Goal: Task Accomplishment & Management: Use online tool/utility

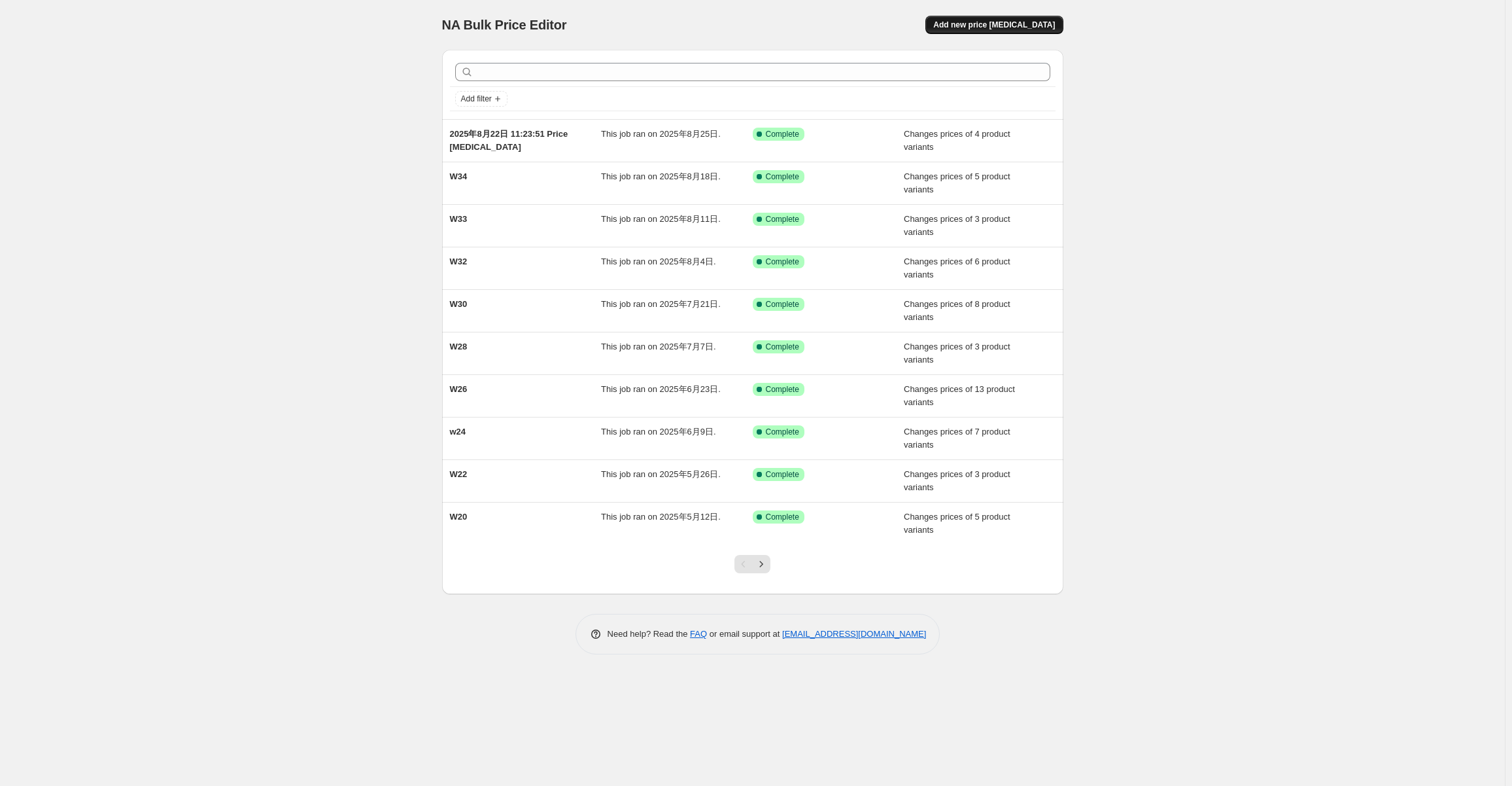
click at [1024, 32] on button "Add new price [MEDICAL_DATA]" at bounding box center [994, 25] width 137 height 18
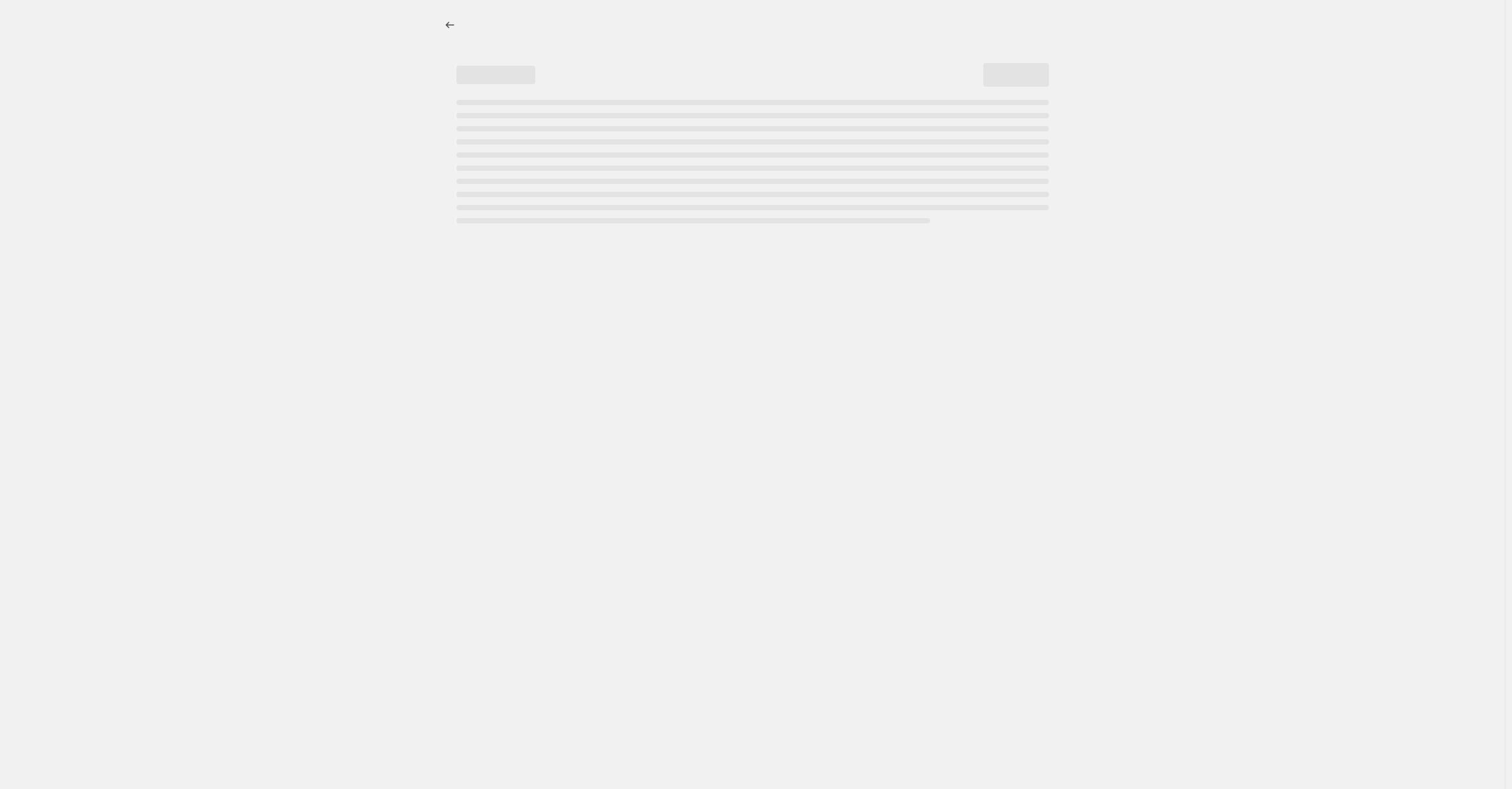
select select "percentage"
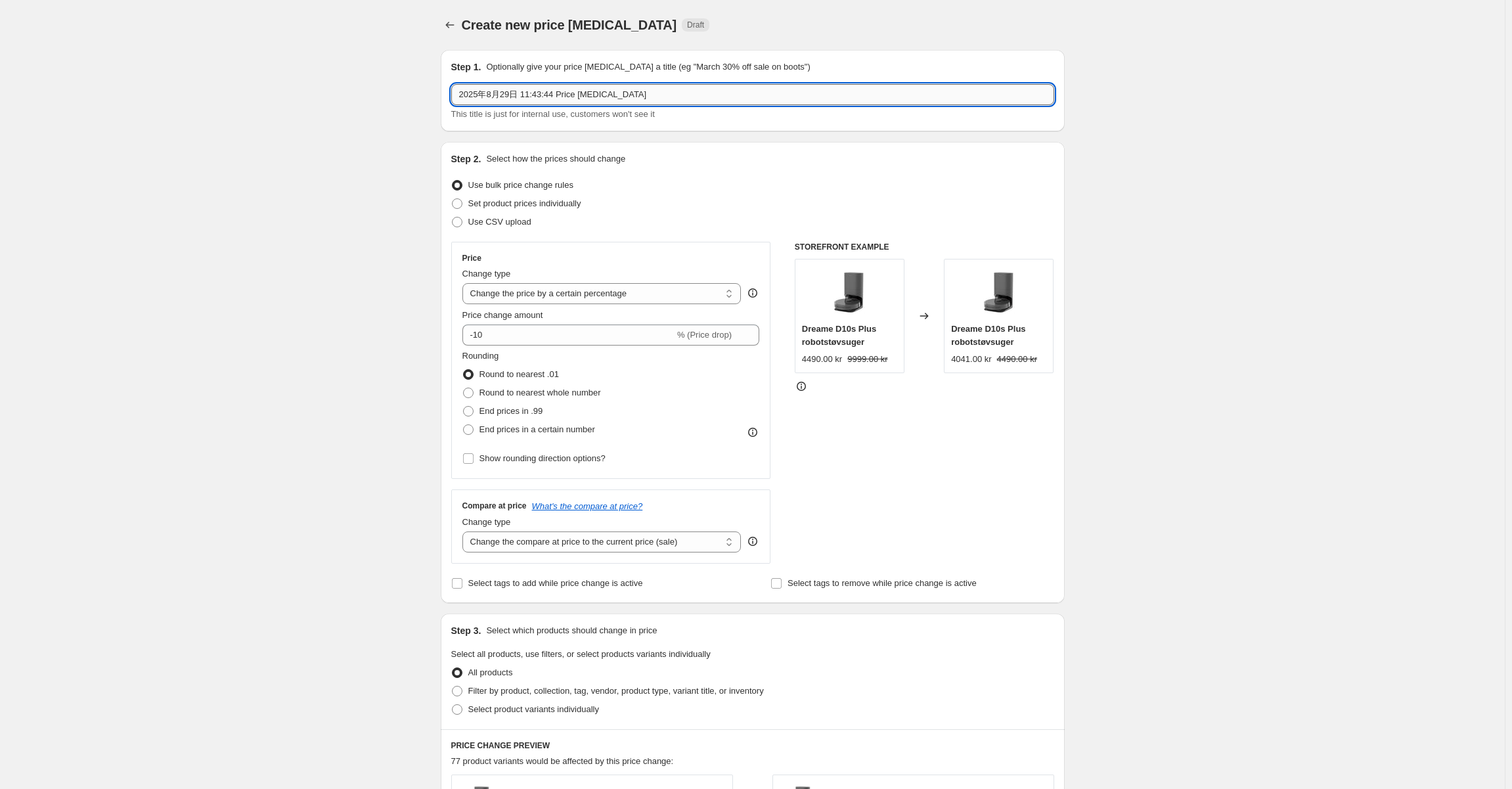
click at [686, 92] on input "2025年8月29日 11:43:44 Price [MEDICAL_DATA]" at bounding box center [753, 95] width 603 height 21
type input "W36"
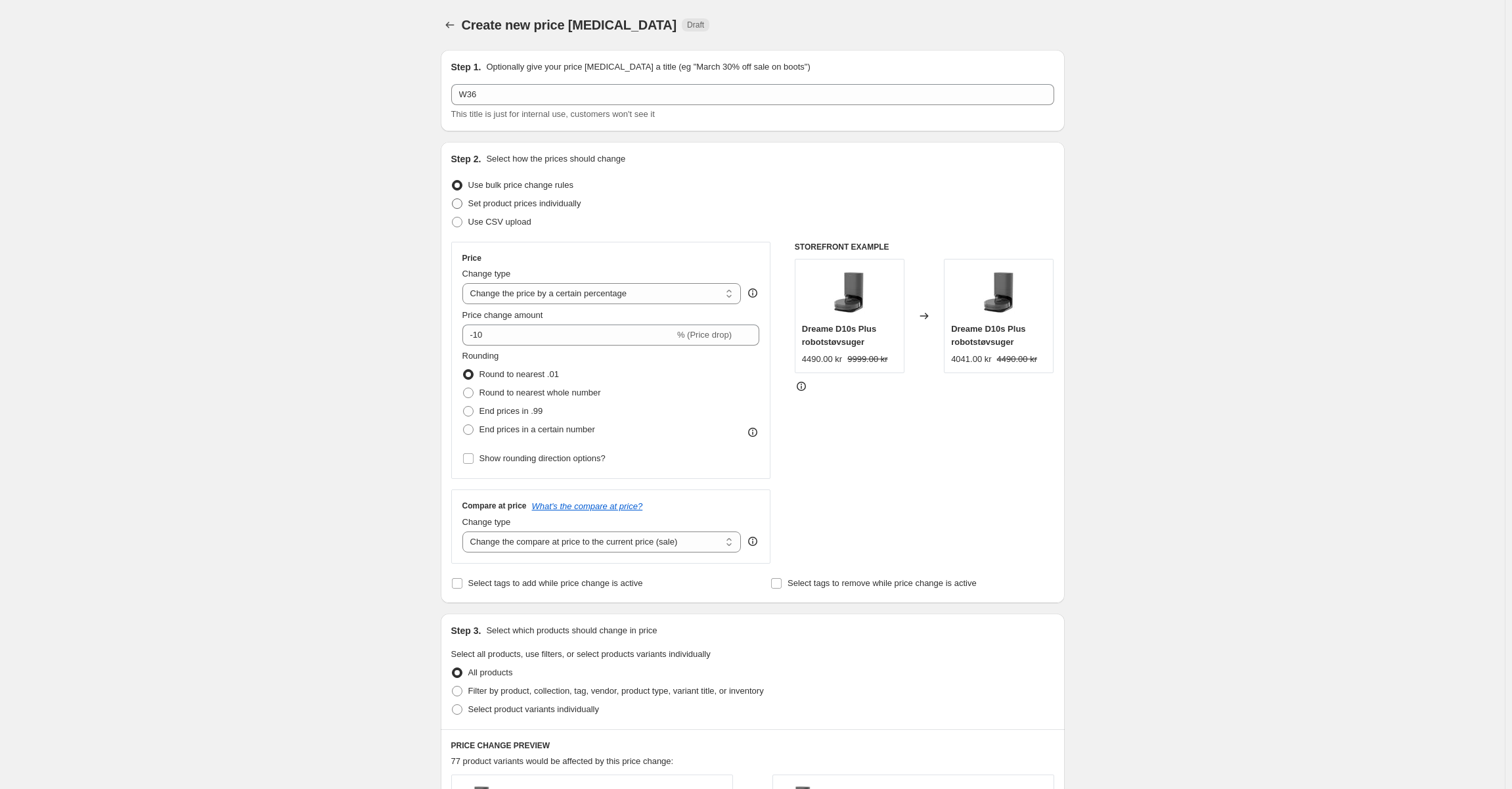
click at [553, 195] on label "Set product prices individually" at bounding box center [517, 204] width 130 height 18
click at [453, 198] on input "Set product prices individually" at bounding box center [452, 198] width 1 height 1
radio input "true"
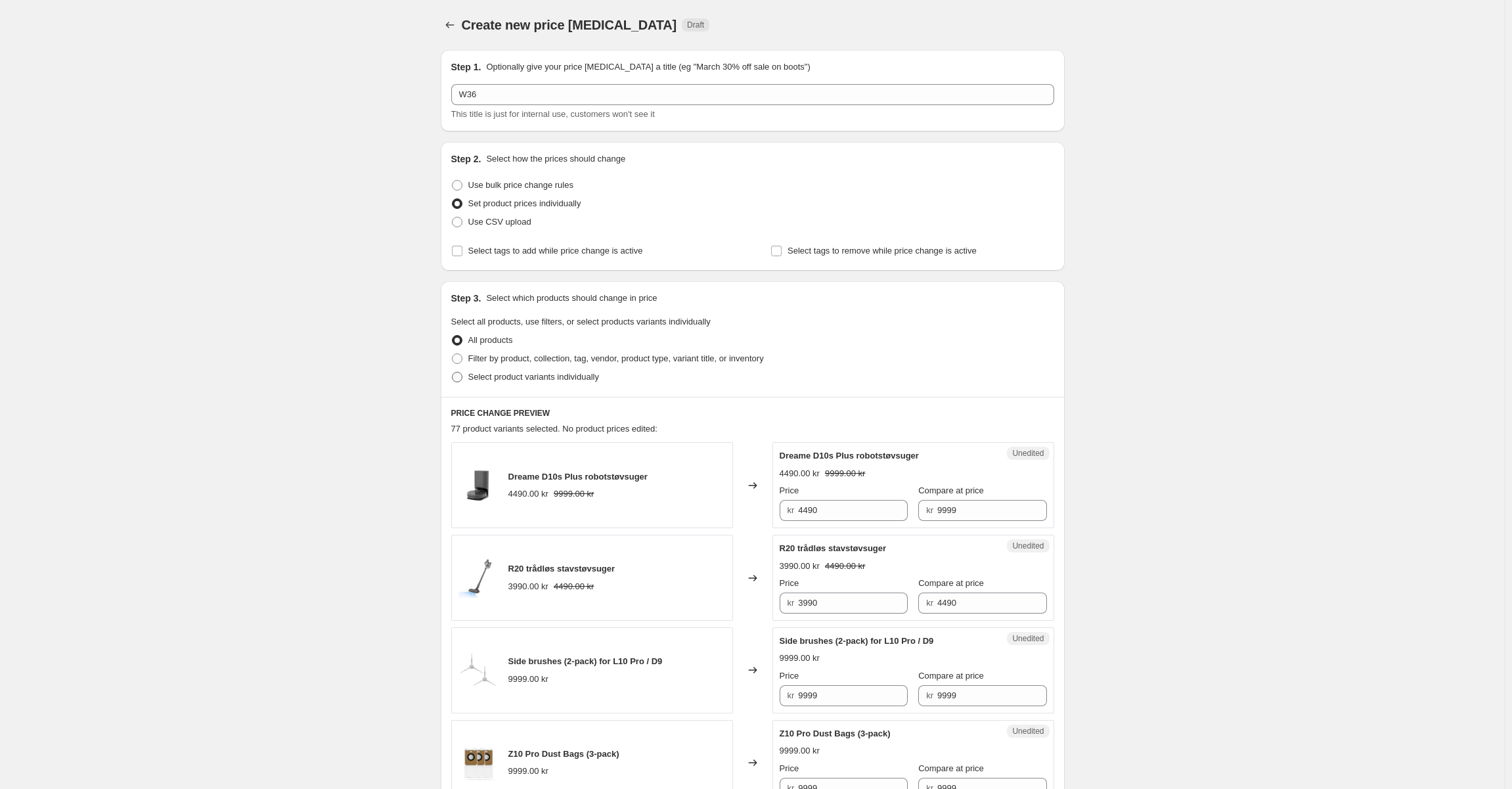
click at [558, 379] on span "Select product variants individually" at bounding box center [533, 376] width 131 height 10
click at [453, 373] on input "Select product variants individually" at bounding box center [452, 372] width 1 height 1
radio input "true"
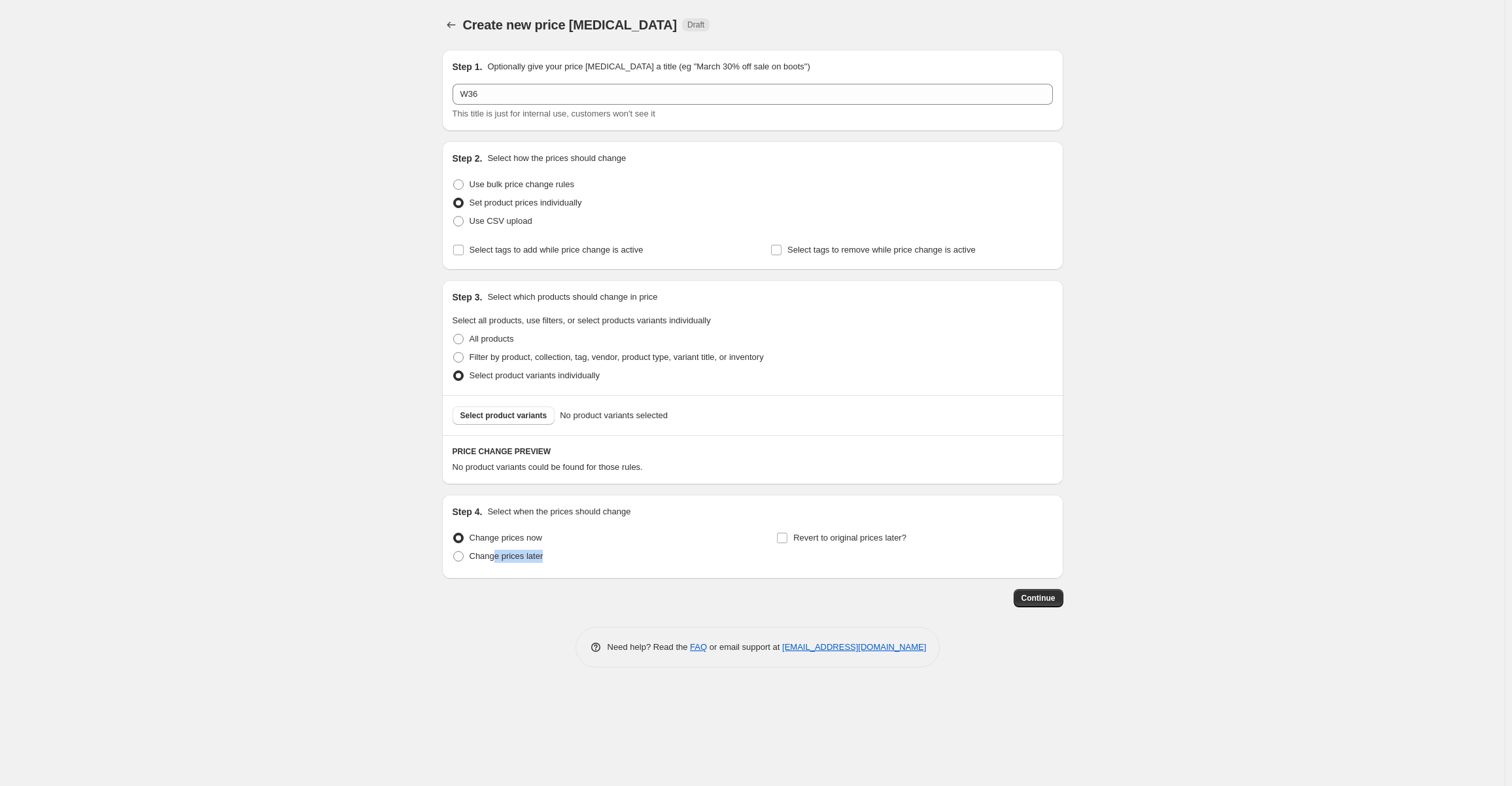
drag, startPoint x: 494, startPoint y: 554, endPoint x: 498, endPoint y: 567, distance: 13.6
click at [498, 568] on div "Change prices now Change prices later" at bounding box center [590, 548] width 276 height 39
click at [501, 562] on span "Change prices later" at bounding box center [507, 556] width 74 height 13
click at [454, 551] on input "Change prices later" at bounding box center [453, 551] width 1 height 1
radio input "true"
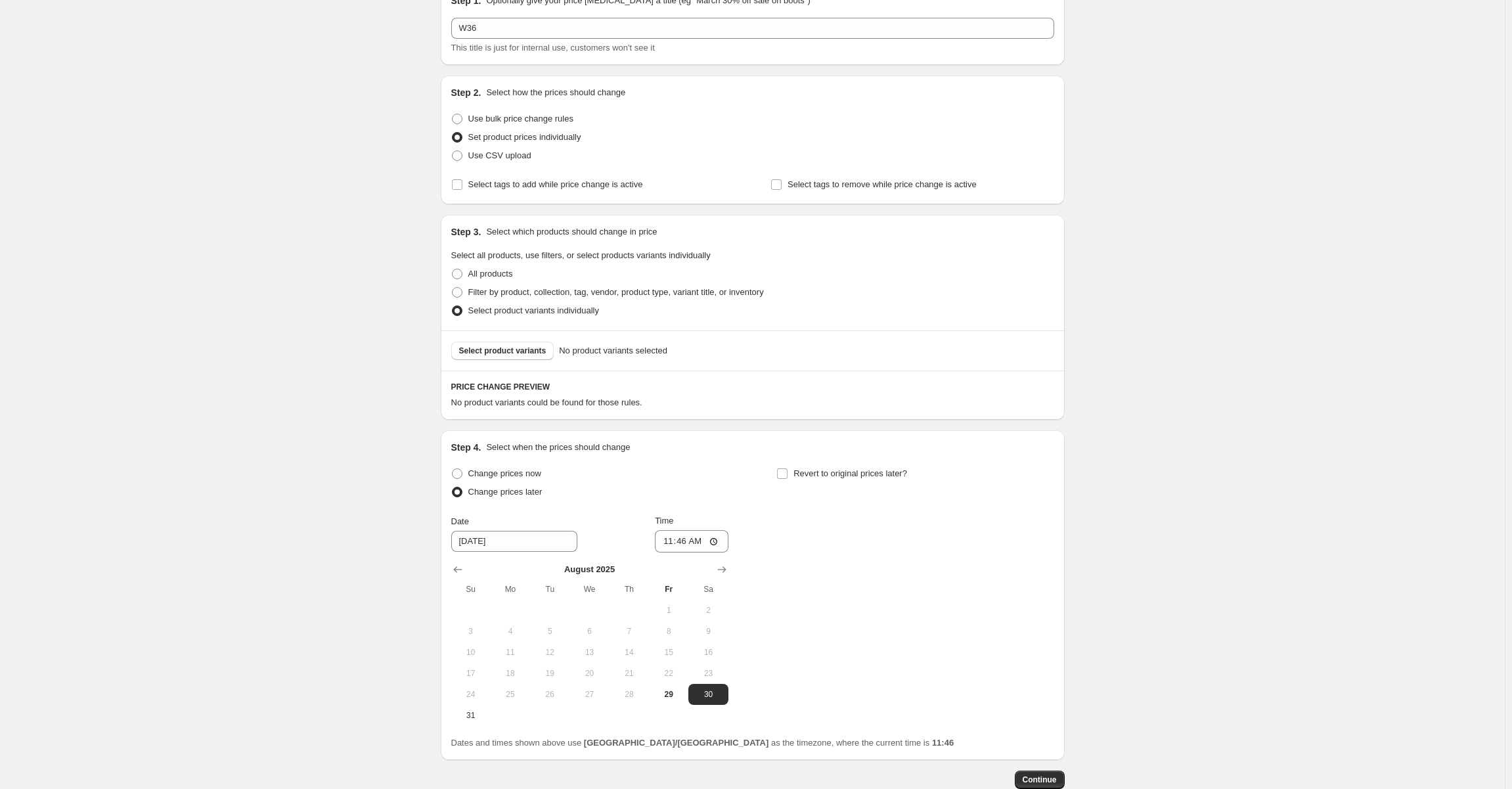
scroll to position [146, 0]
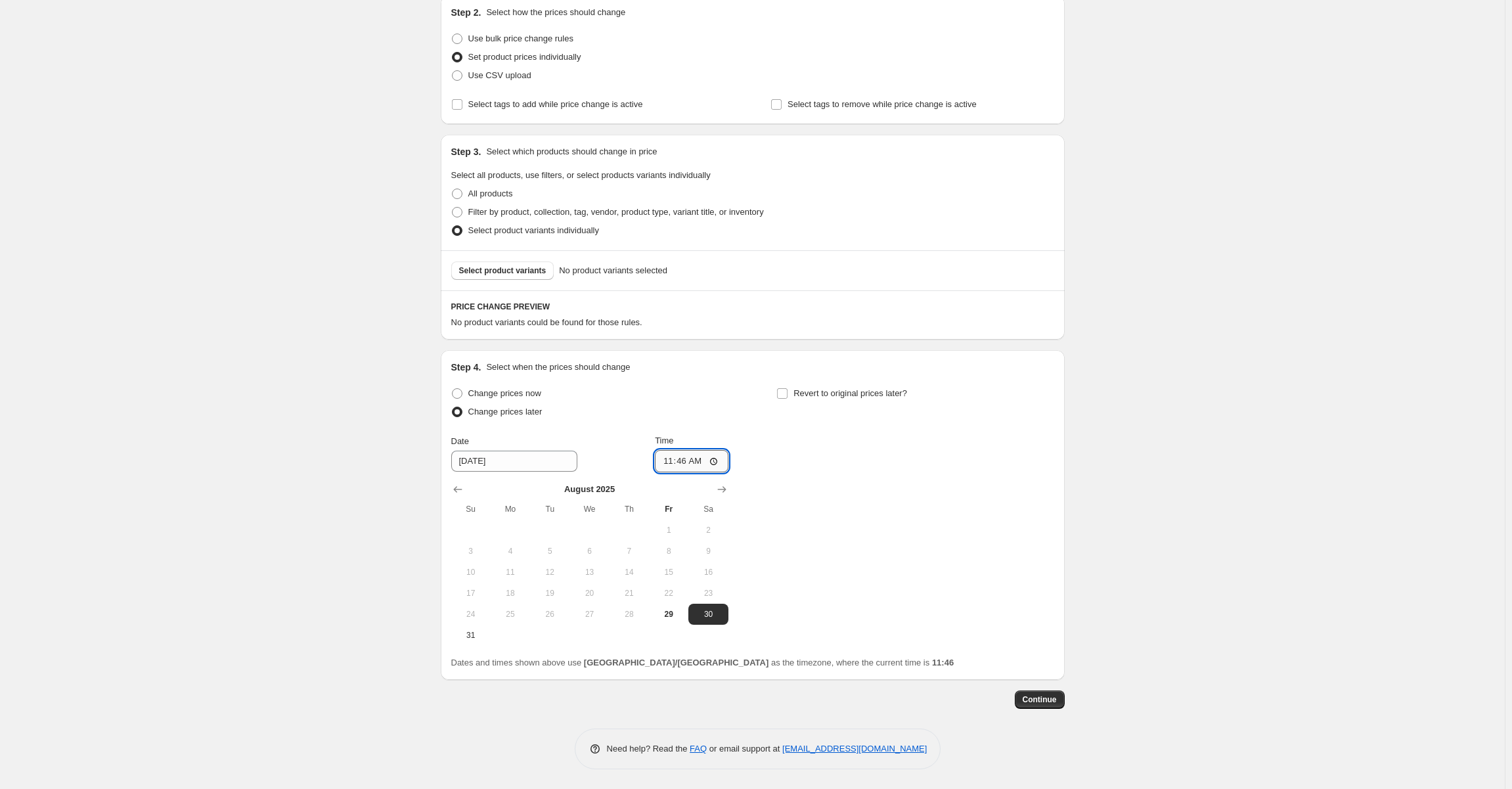
click at [688, 457] on input "11:46" at bounding box center [692, 460] width 73 height 22
type input "07:00"
click at [729, 491] on icon "Show next month, September 2025" at bounding box center [721, 488] width 13 height 13
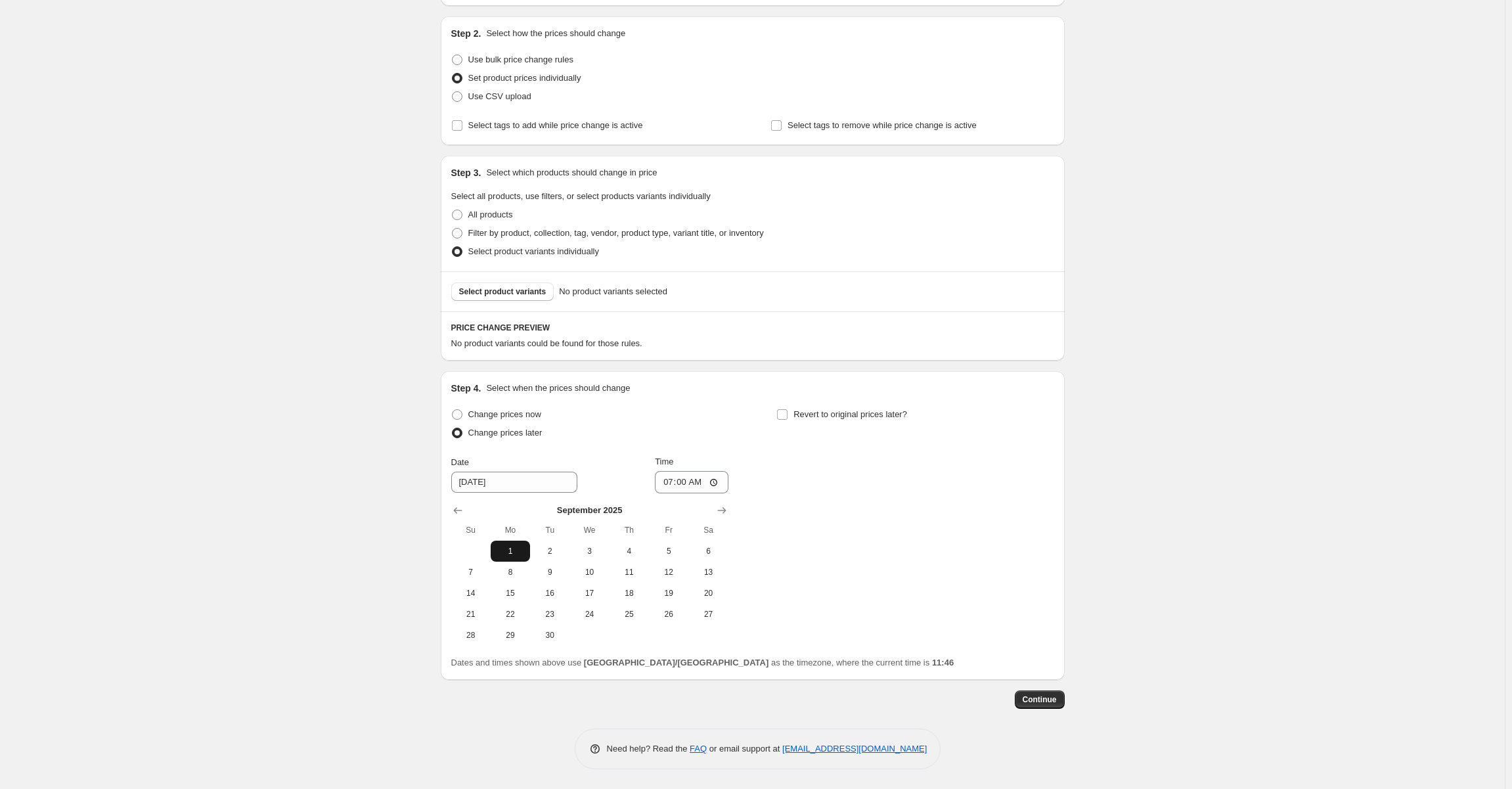
click at [513, 552] on span "1" at bounding box center [511, 551] width 29 height 11
type input "[DATE]"
click at [1054, 514] on div "Change prices now Change prices later Date [DATE] Time 07:00 [DATE] Su Mo Tu We…" at bounding box center [753, 525] width 603 height 240
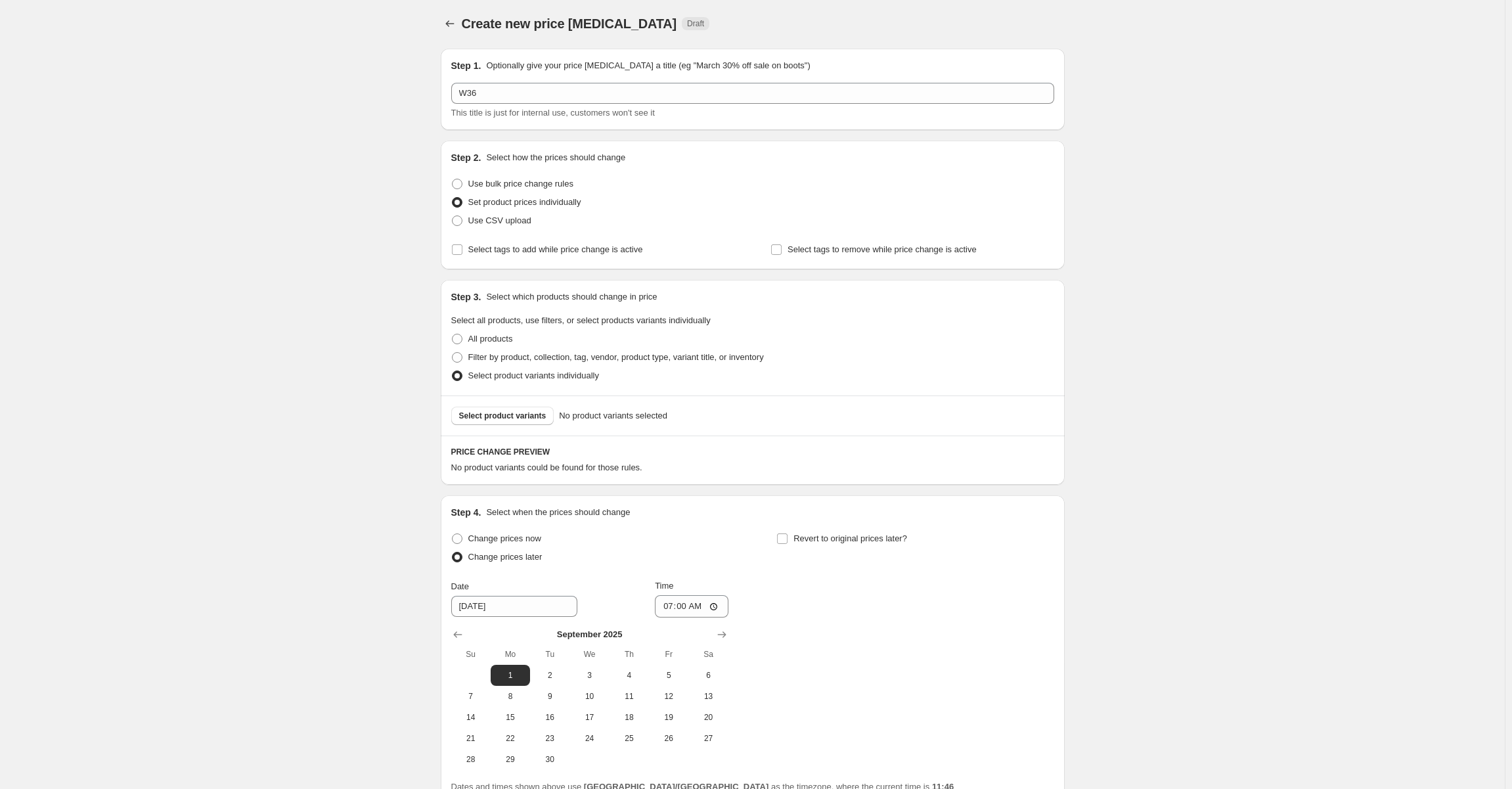
scroll to position [0, 0]
click at [515, 406] on div "Select product variants No product variants selected" at bounding box center [753, 416] width 624 height 40
click at [510, 419] on span "Select product variants" at bounding box center [502, 417] width 87 height 11
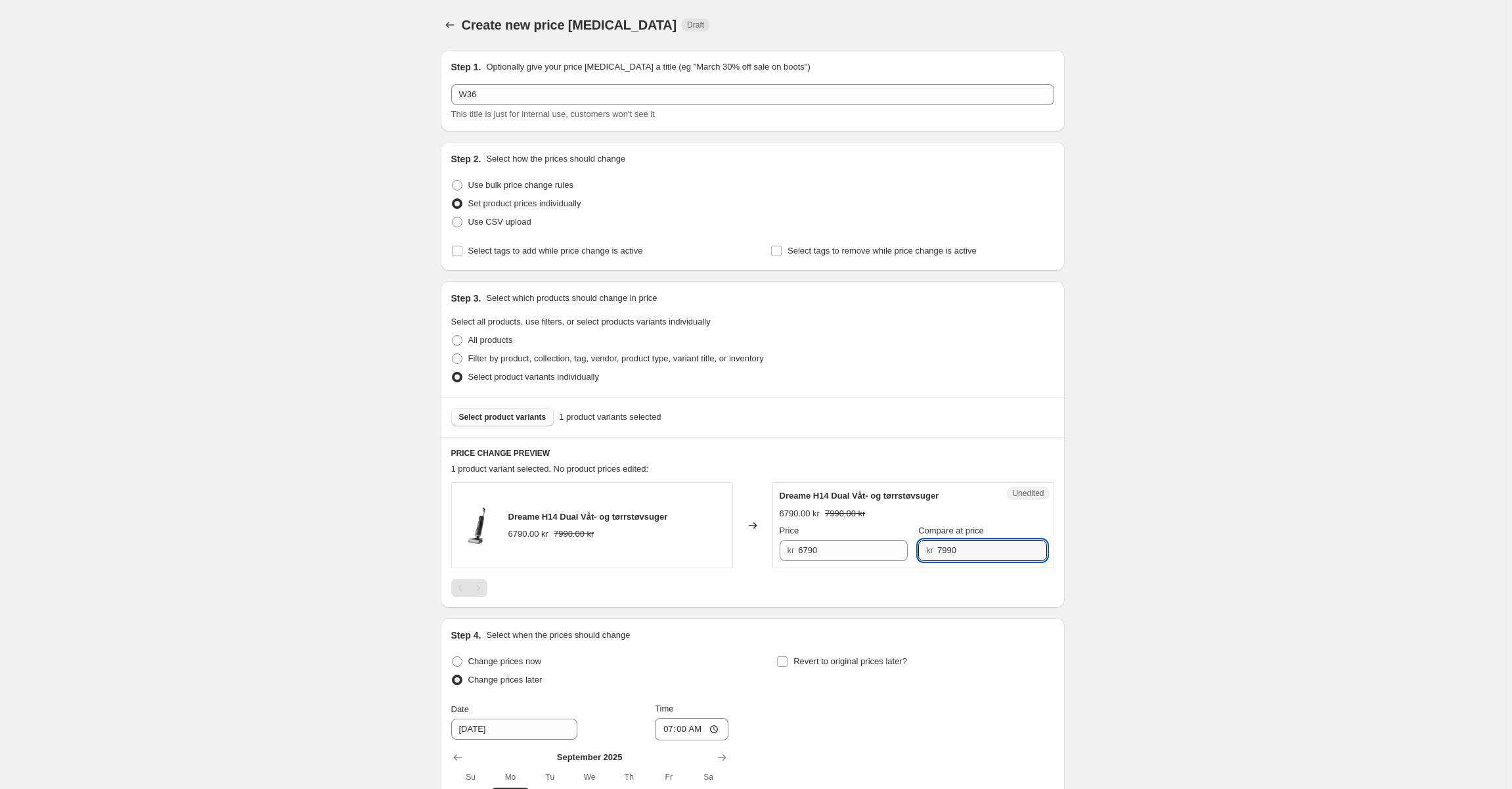
drag, startPoint x: 976, startPoint y: 555, endPoint x: 804, endPoint y: 525, distance: 174.6
click at [804, 525] on div "Price kr 6790 Compare at price kr 7990" at bounding box center [913, 542] width 267 height 37
click at [849, 544] on input "6790" at bounding box center [853, 550] width 110 height 21
paste input "79"
type input "7990"
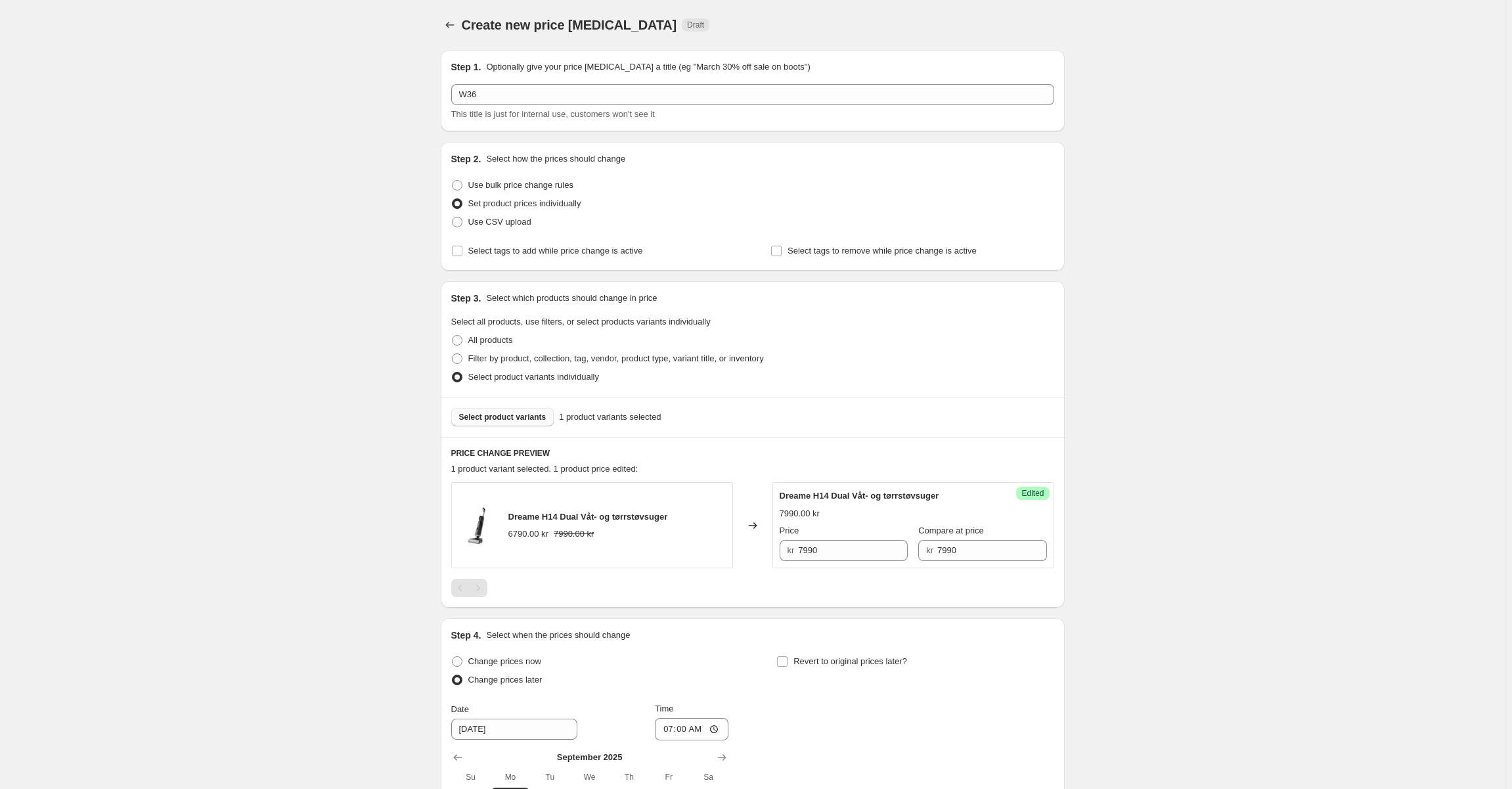
click at [870, 423] on div "Select product variants 1 product variants selected" at bounding box center [753, 417] width 603 height 18
click at [520, 423] on button "Select product variants" at bounding box center [503, 417] width 103 height 18
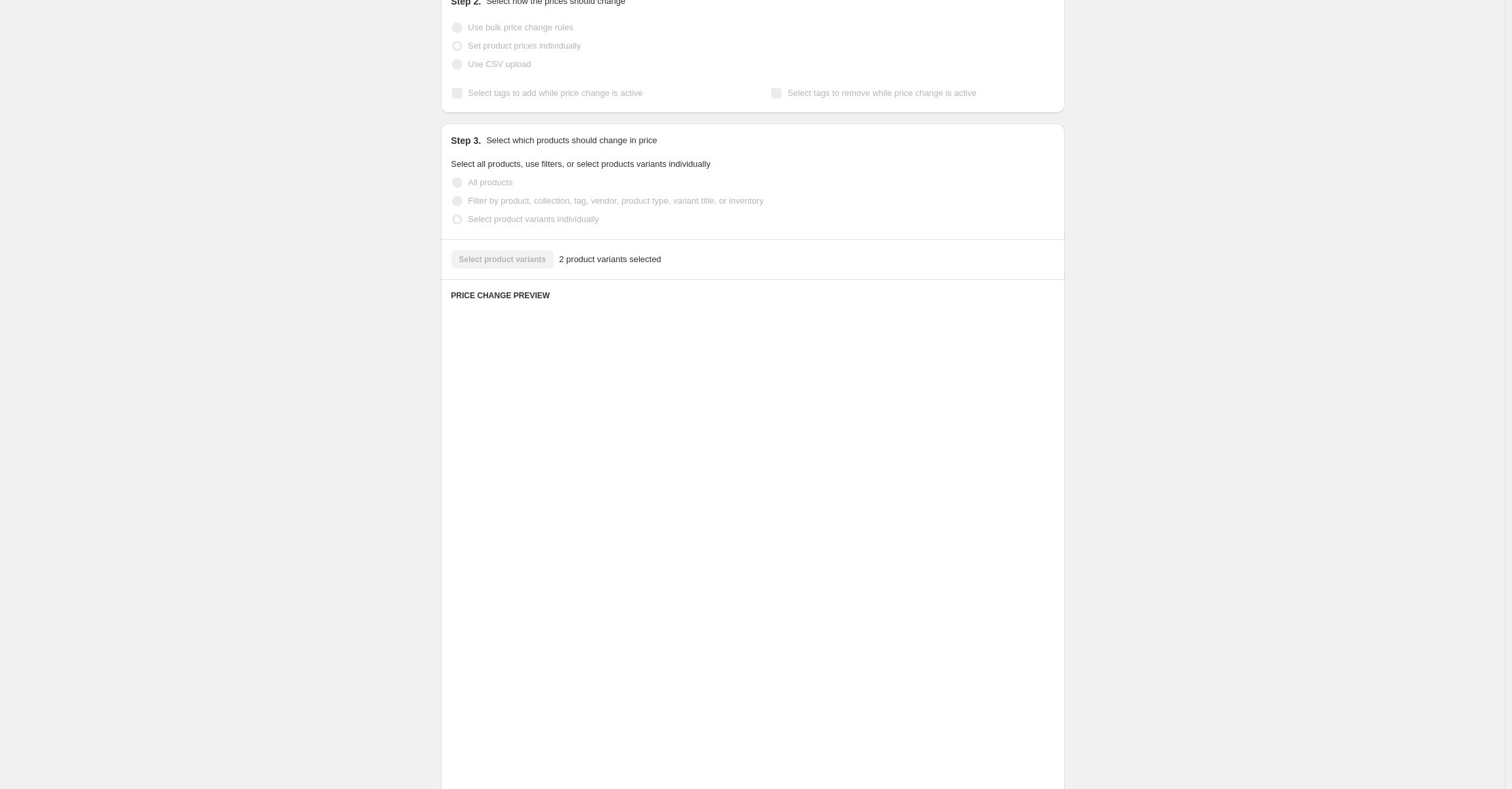
scroll to position [263, 0]
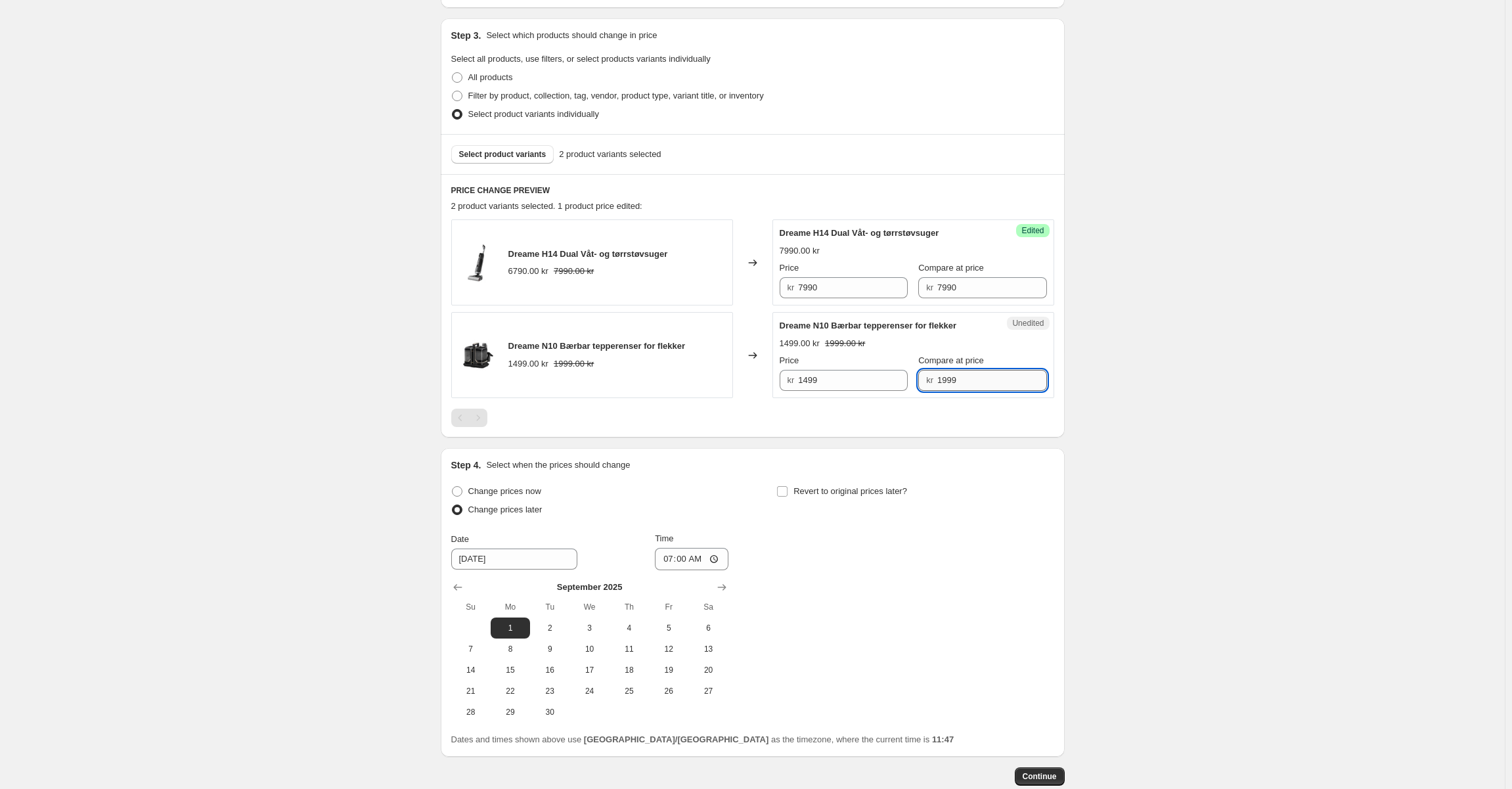
click at [970, 377] on input "1999" at bounding box center [992, 380] width 110 height 21
click at [823, 379] on input "1499" at bounding box center [853, 380] width 110 height 21
paste input "7990"
click at [899, 198] on div "PRICE CHANGE PREVIEW 2 product variants selected. 1 product price edited: Dream…" at bounding box center [753, 306] width 624 height 264
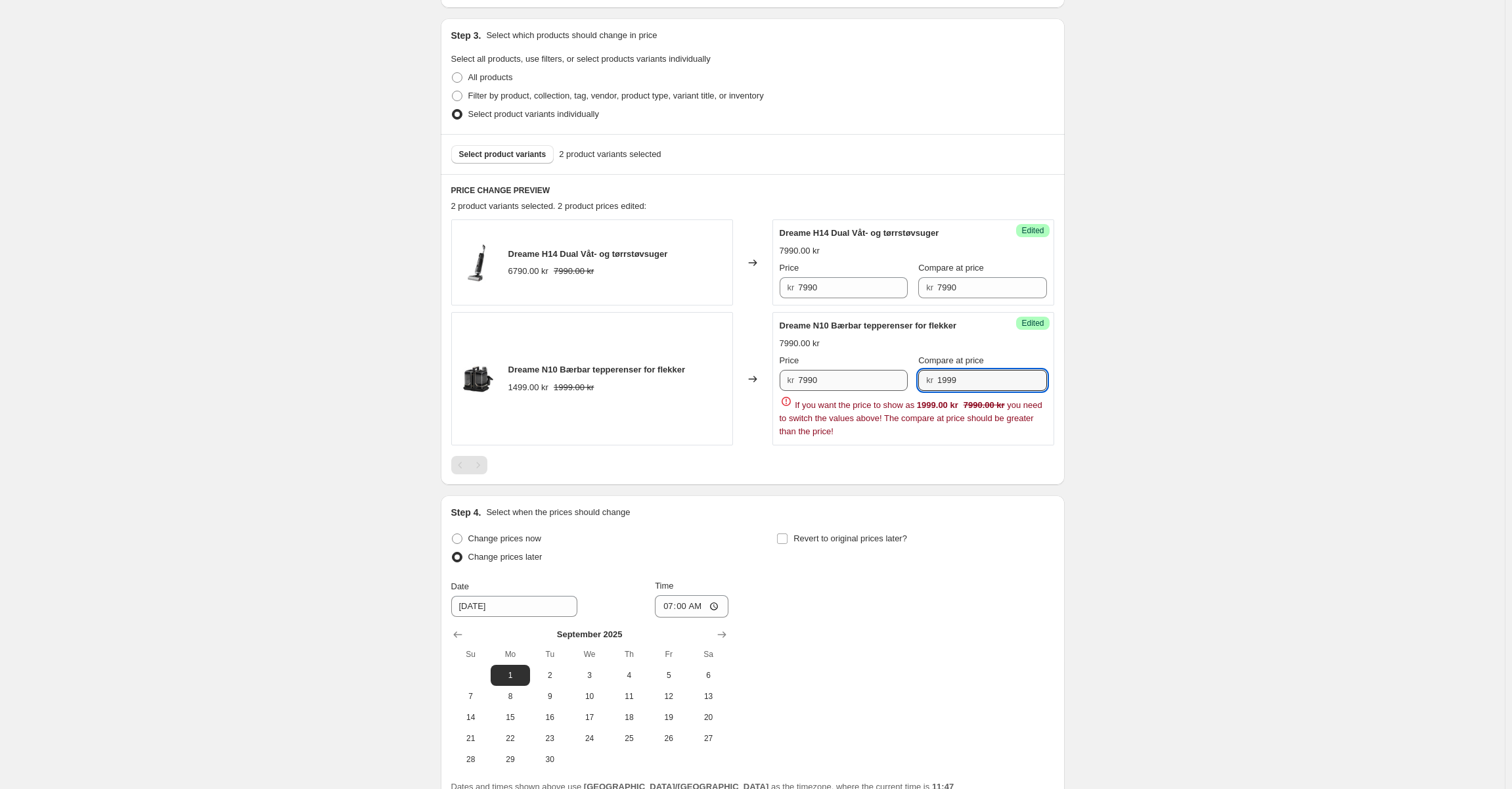
drag, startPoint x: 929, startPoint y: 384, endPoint x: 841, endPoint y: 377, distance: 88.3
click at [841, 377] on div "Price kr 7990 Compare at price kr 1999" at bounding box center [913, 372] width 267 height 37
click at [841, 390] on input "7990" at bounding box center [853, 380] width 110 height 21
paste input "1999"
type input "1999"
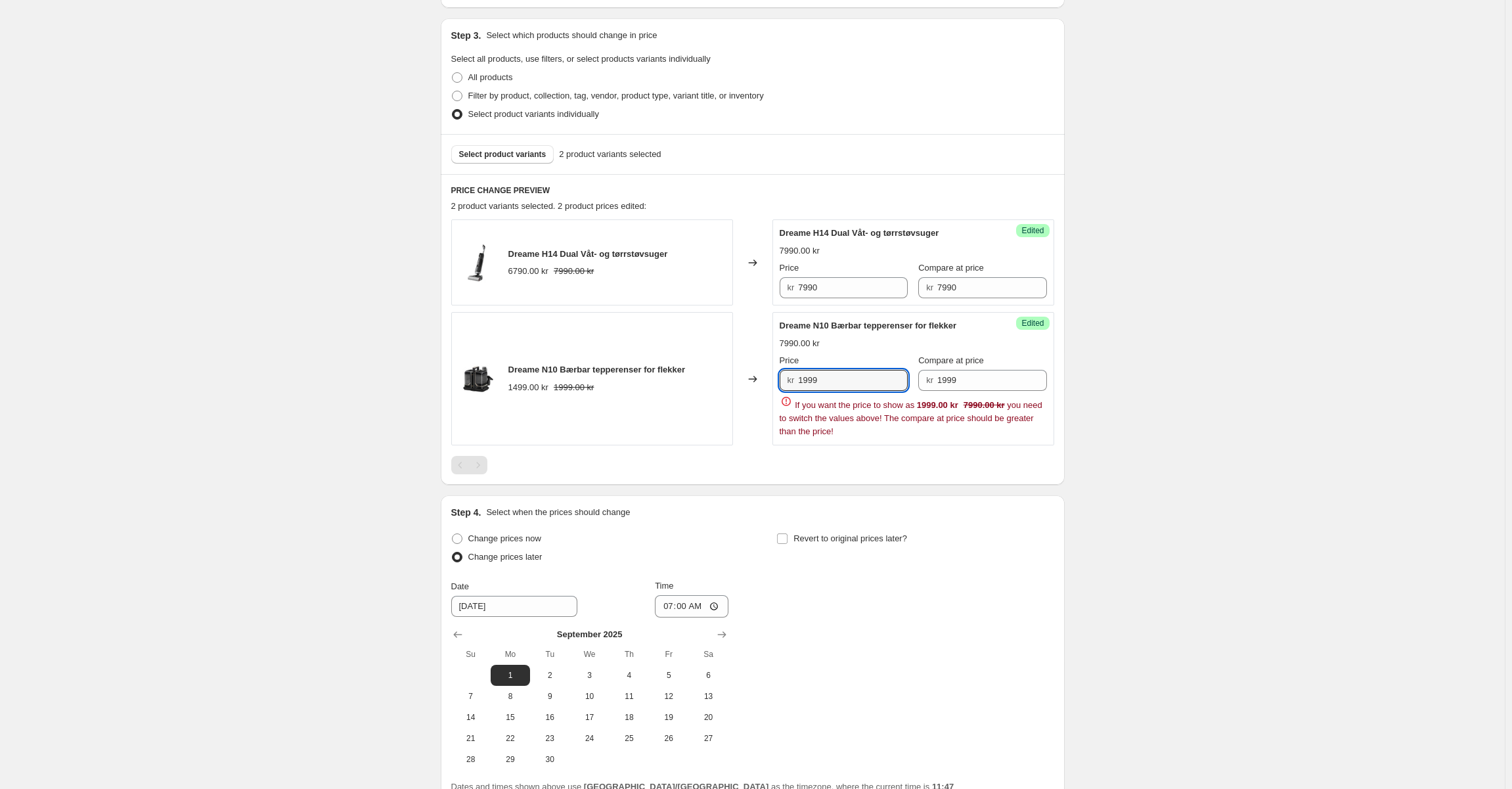
click at [1257, 351] on div "Create new price [MEDICAL_DATA]. This page is ready Create new price [MEDICAL_D…" at bounding box center [752, 325] width 1505 height 1175
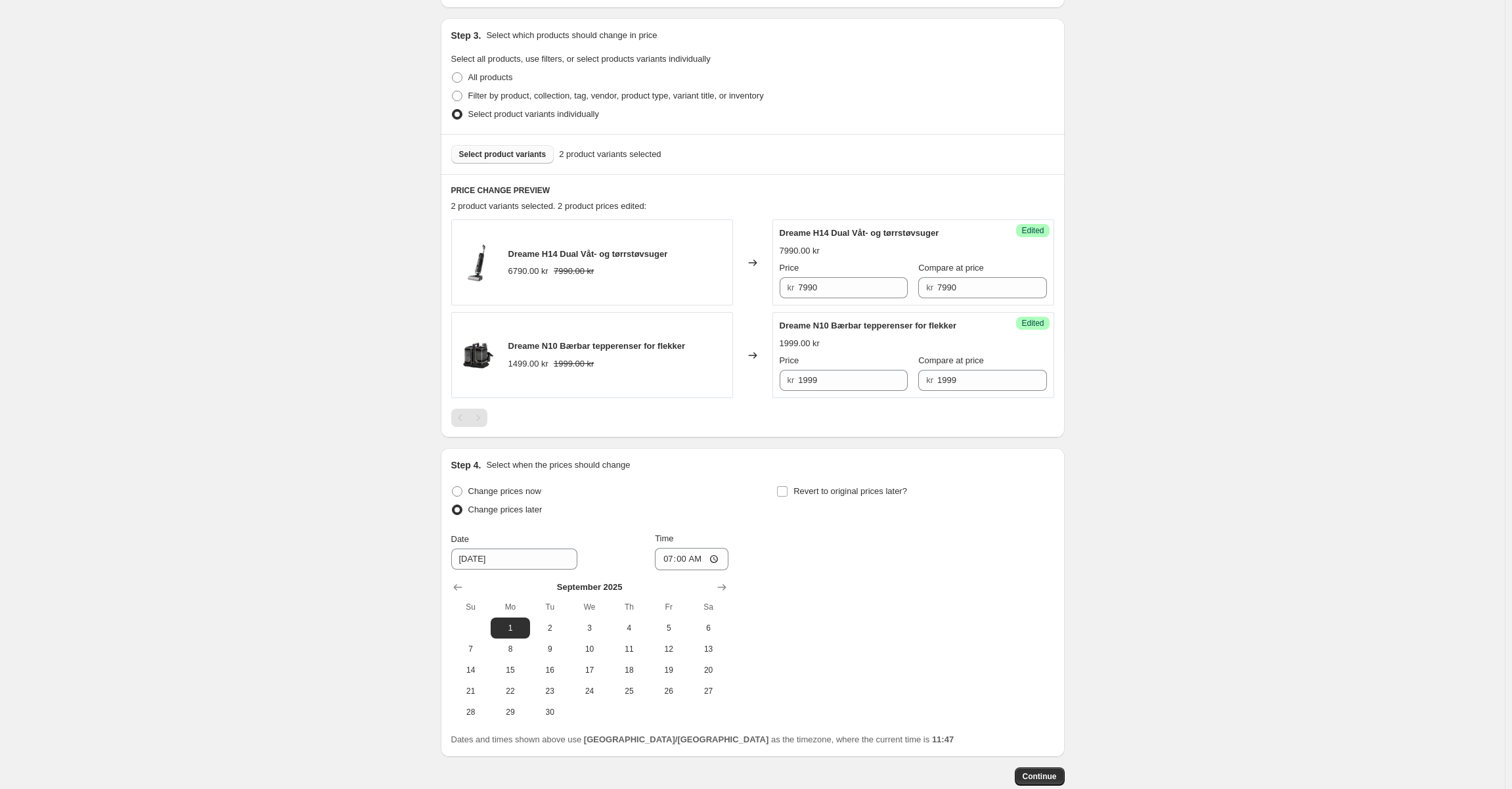
click at [498, 156] on span "Select product variants" at bounding box center [502, 154] width 87 height 11
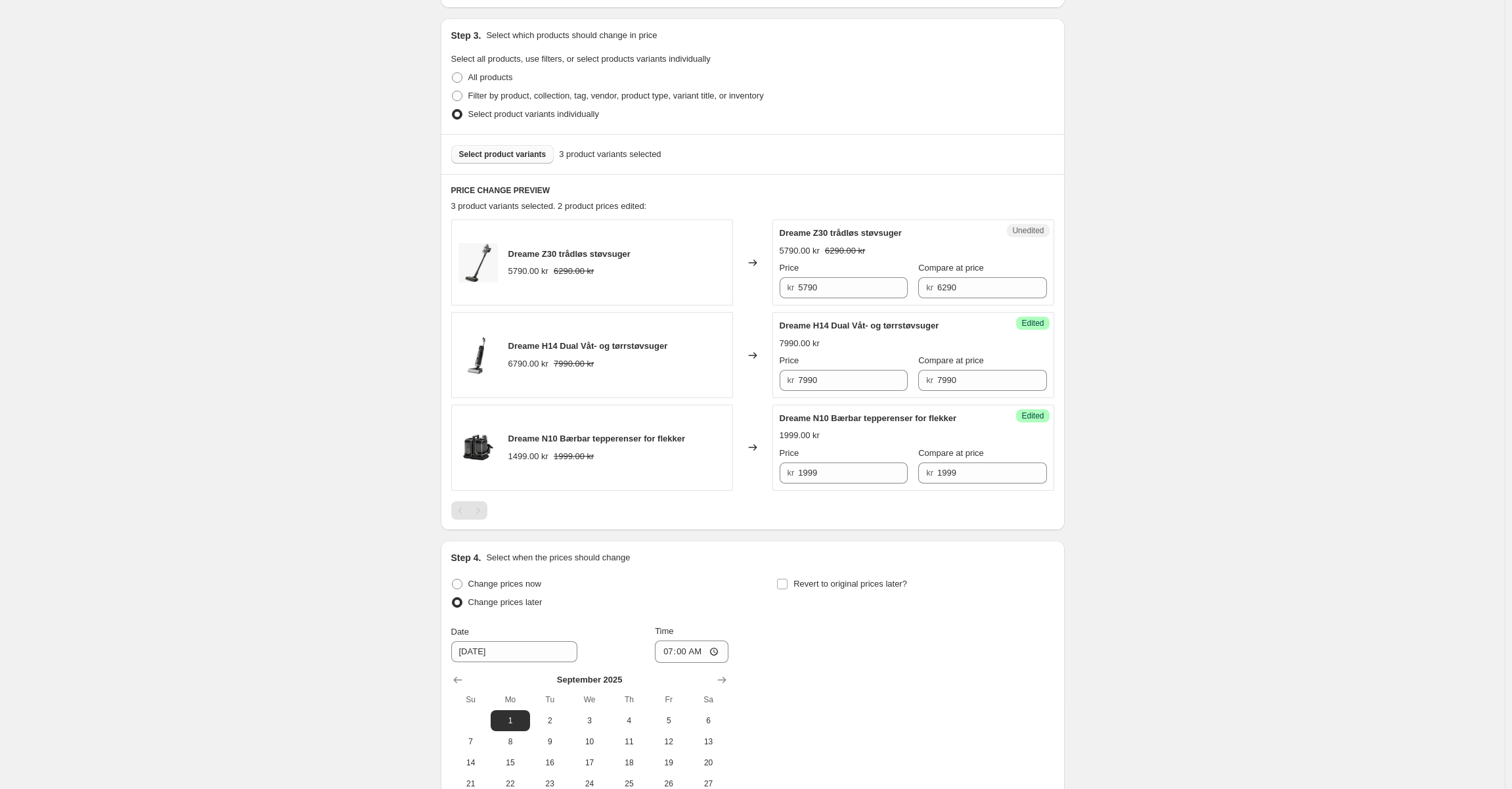
click at [503, 158] on span "Select product variants" at bounding box center [502, 154] width 87 height 11
click at [879, 177] on div "PRICE CHANGE PREVIEW 3 product variants selected. 2 product prices edited: Drea…" at bounding box center [753, 352] width 624 height 356
click at [502, 151] on span "Select product variants" at bounding box center [502, 154] width 87 height 11
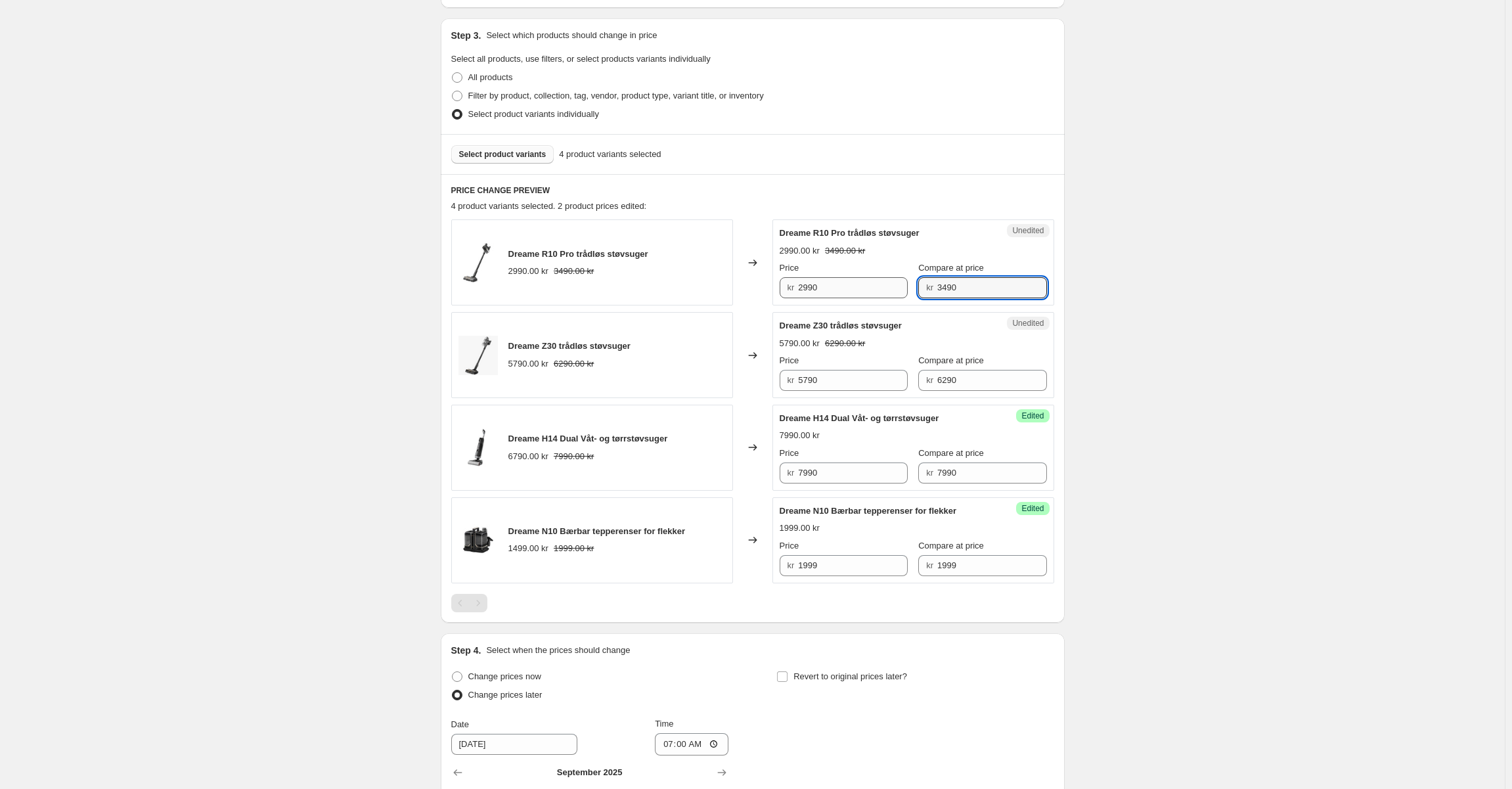
drag, startPoint x: 933, startPoint y: 290, endPoint x: 801, endPoint y: 288, distance: 132.0
click at [801, 288] on div "Price kr 2990 Compare at price kr 3490" at bounding box center [913, 279] width 267 height 37
click at [841, 288] on input "2990" at bounding box center [853, 288] width 110 height 21
paste input "34"
type input "3490"
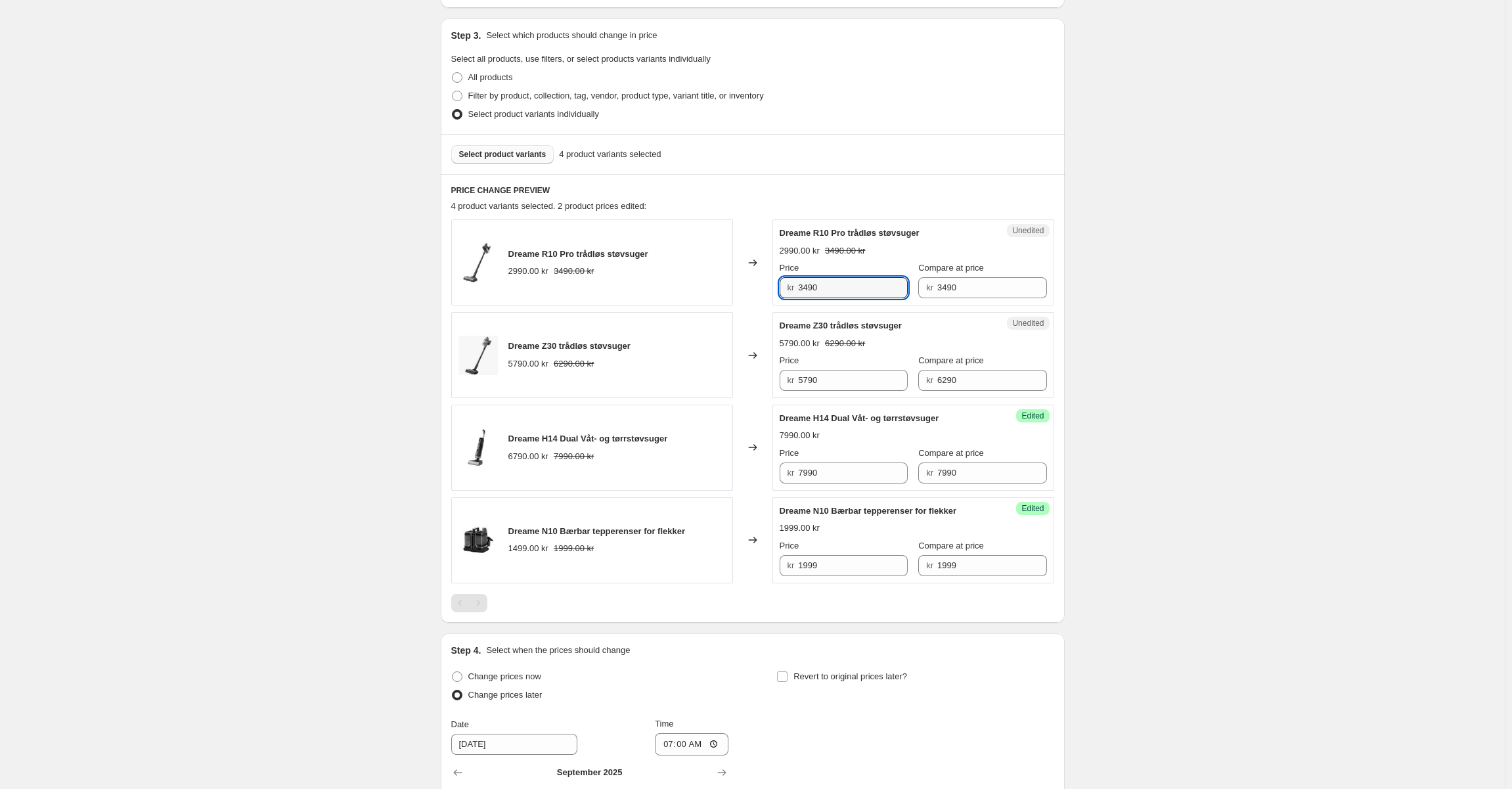
click at [876, 176] on div "PRICE CHANGE PREVIEW 4 product variants selected. 2 product prices edited: Drea…" at bounding box center [753, 398] width 624 height 448
click at [537, 146] on button "Select product variants" at bounding box center [503, 154] width 103 height 18
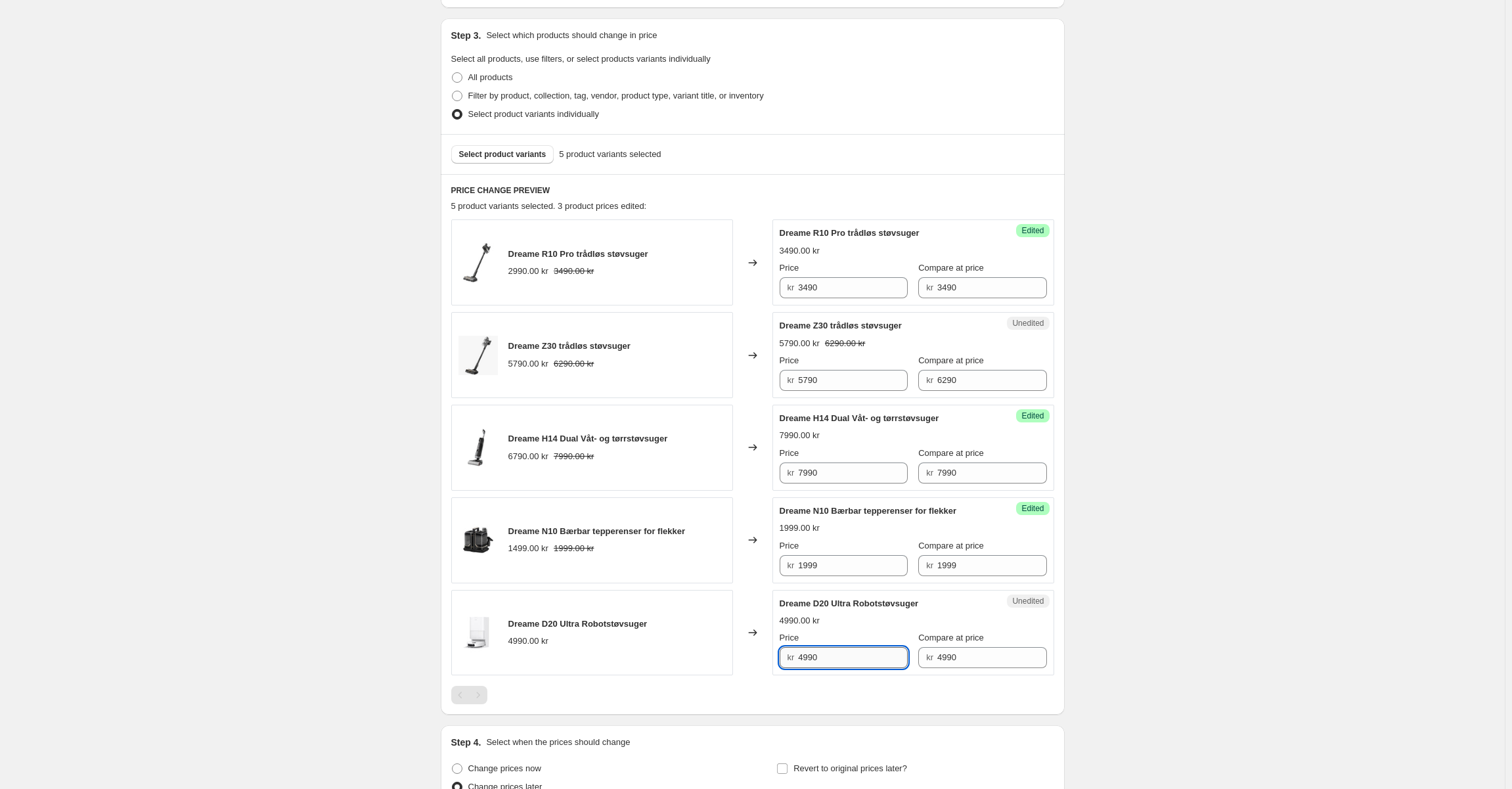
click at [809, 660] on input "4990" at bounding box center [853, 657] width 110 height 21
type input "4490"
click at [829, 628] on div "Dreame D20 Ultra Robotstøvsuger 4490.00 kr 4990.00 kr Price kr 4490 Compare at …" at bounding box center [913, 632] width 267 height 72
drag, startPoint x: 961, startPoint y: 380, endPoint x: 852, endPoint y: 383, distance: 109.0
click at [835, 376] on div "Price kr 5790 Compare at price kr 6290" at bounding box center [913, 372] width 267 height 37
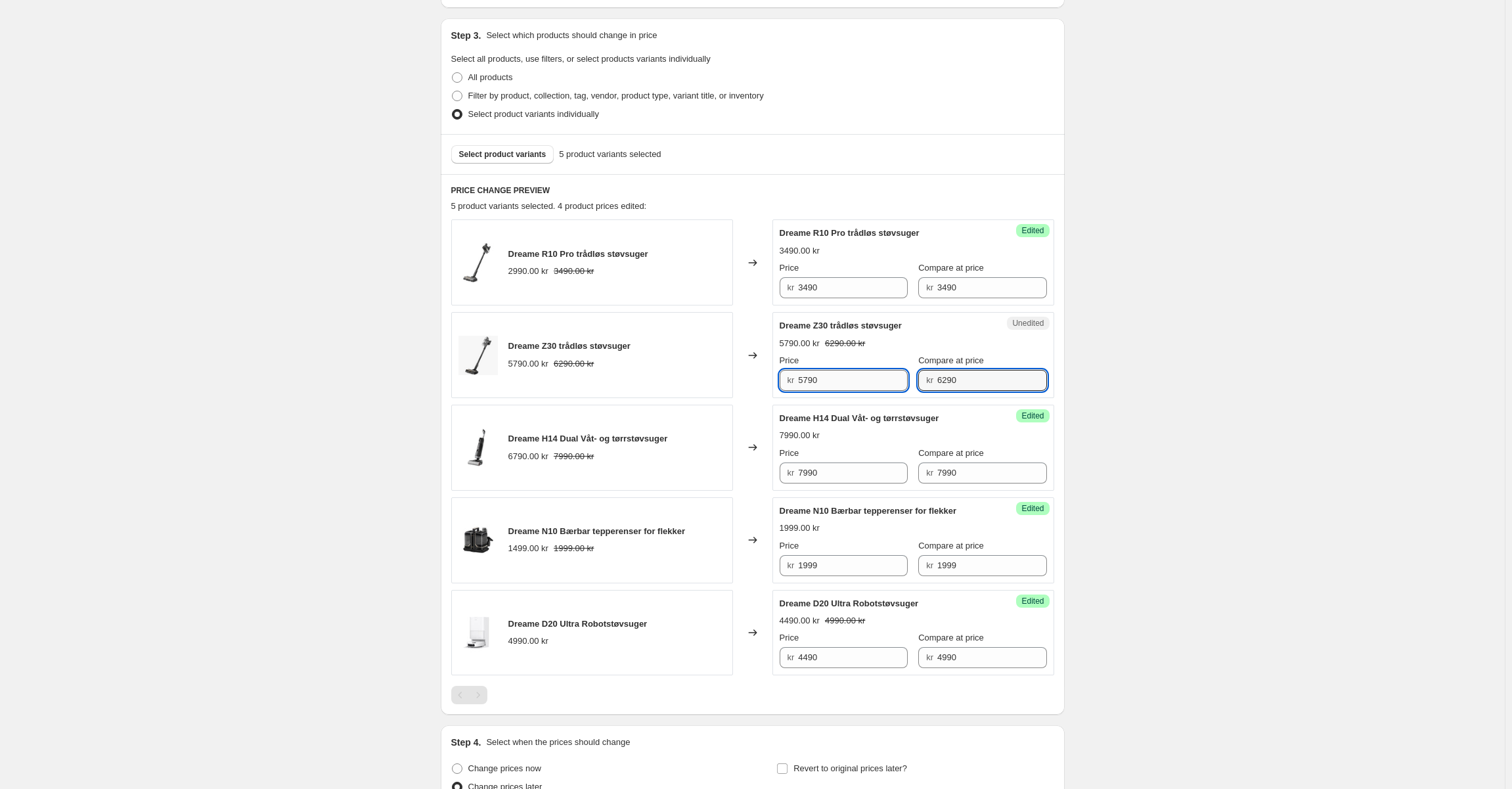
drag, startPoint x: 854, startPoint y: 382, endPoint x: 854, endPoint y: 376, distance: 6.0
click at [854, 382] on input "5790" at bounding box center [853, 380] width 110 height 21
paste input "62"
type input "6290"
click at [492, 161] on button "Select product variants" at bounding box center [503, 154] width 103 height 18
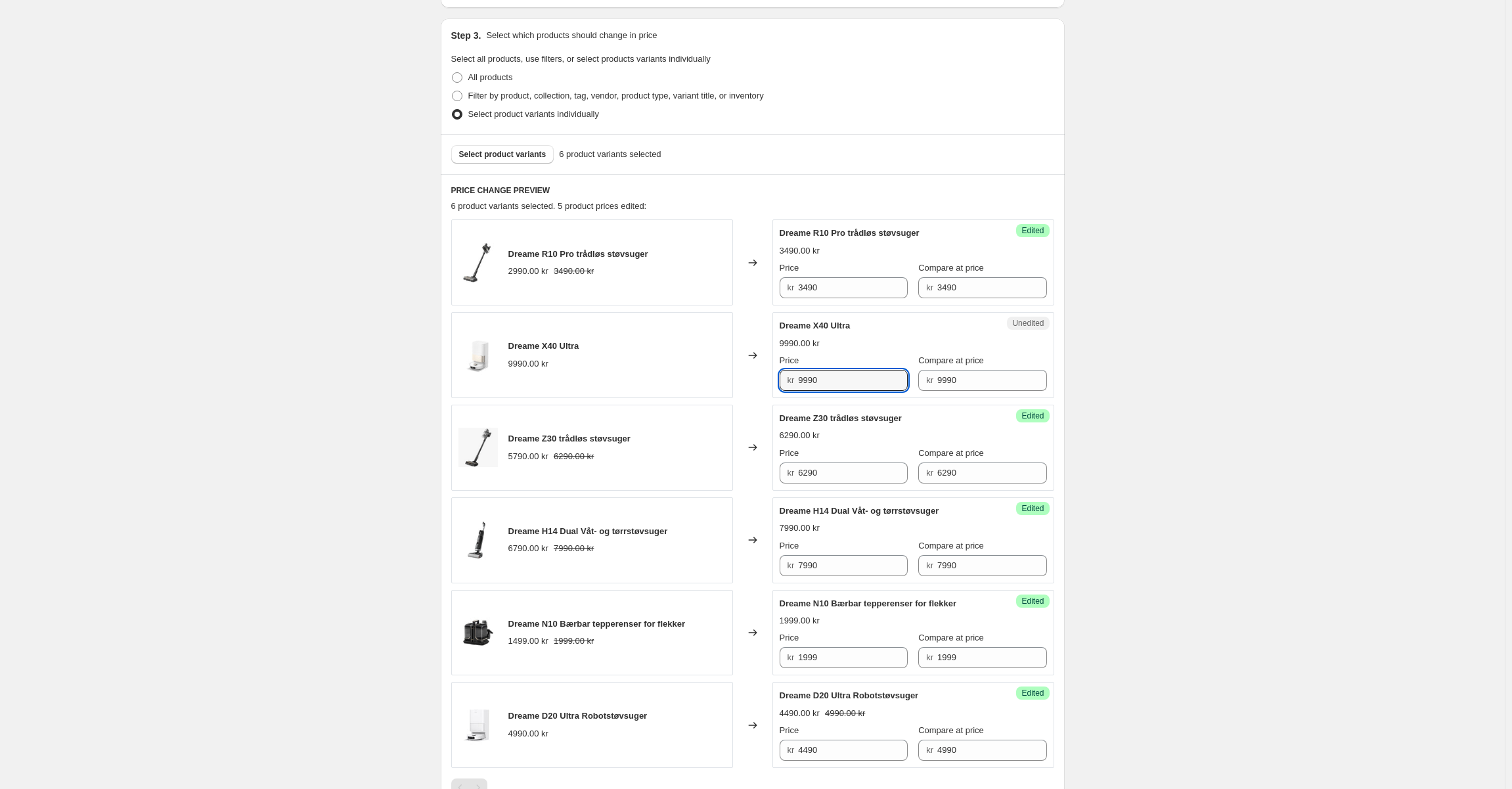
click at [801, 380] on div "kr 9990" at bounding box center [843, 380] width 128 height 21
click at [808, 379] on input "7990" at bounding box center [853, 380] width 110 height 21
type input "7490"
click at [853, 337] on div "9990.00 kr" at bounding box center [913, 343] width 267 height 13
click at [495, 161] on button "Select product variants" at bounding box center [503, 154] width 103 height 18
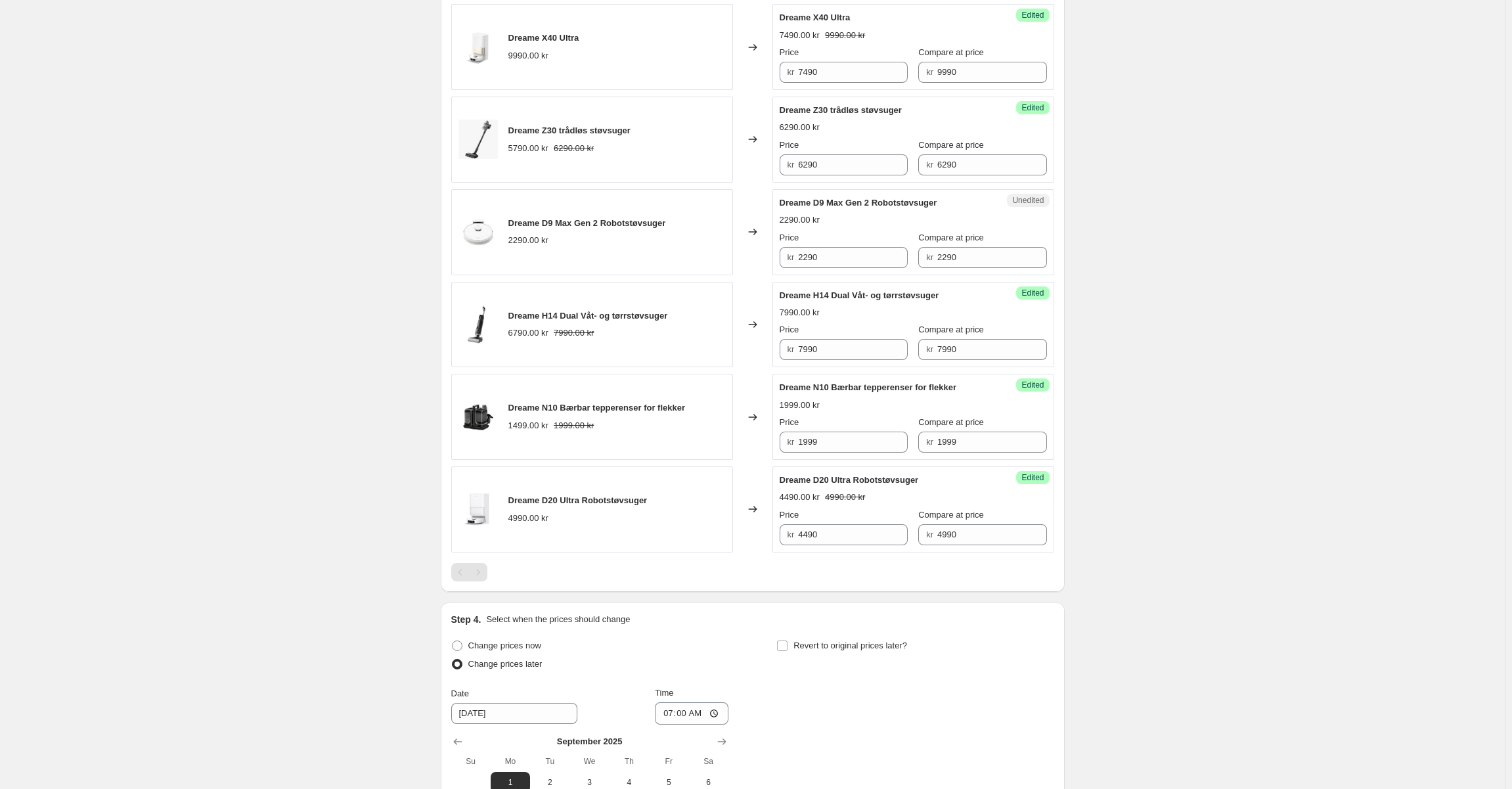
scroll to position [591, 0]
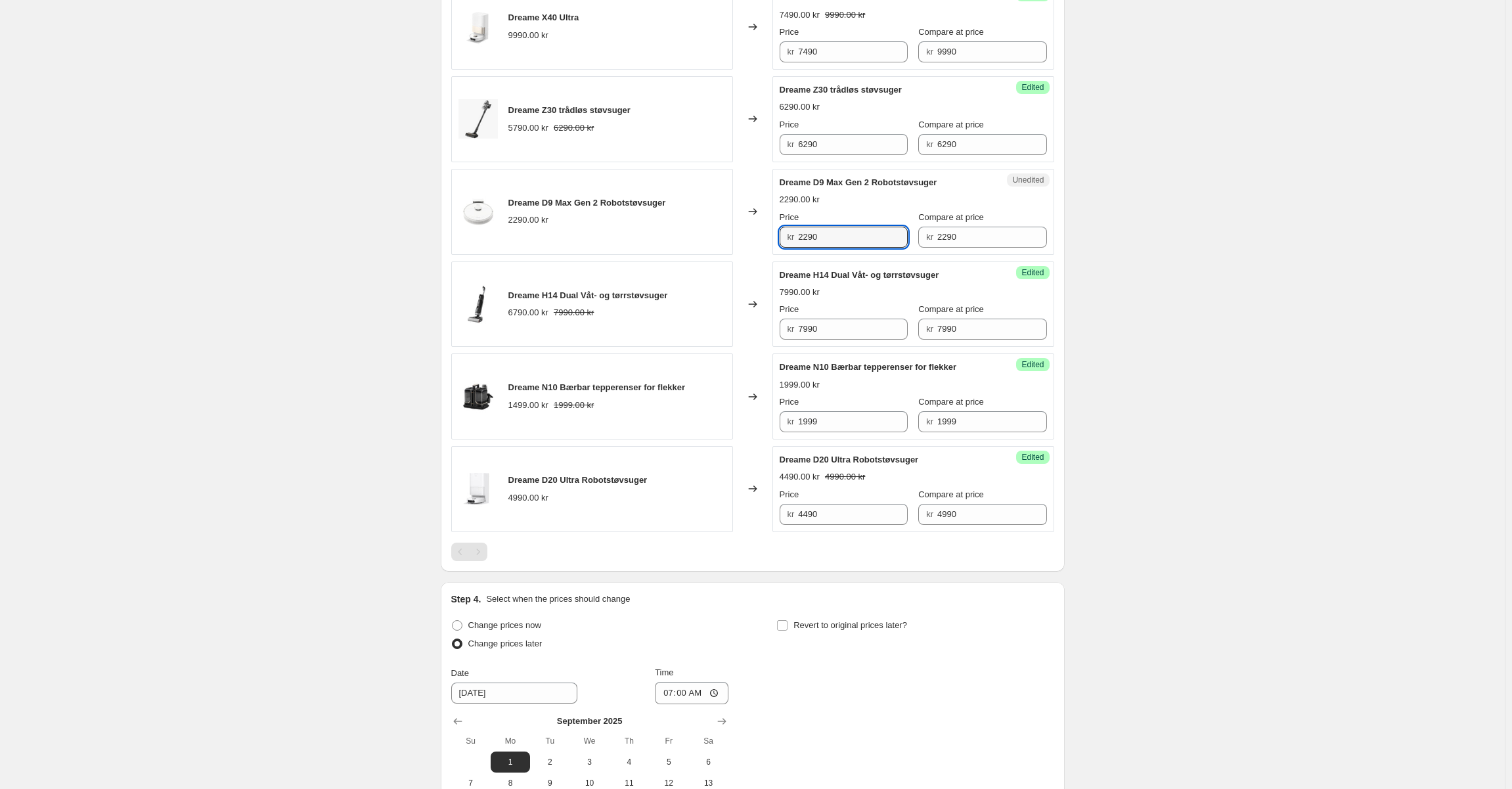
drag, startPoint x: 755, startPoint y: 236, endPoint x: 725, endPoint y: 235, distance: 30.0
click at [725, 235] on div "Dreame D9 Max Gen 2 Robotstøvsuger 2290.00 kr Changed to Unedited Dreame D9 Max…" at bounding box center [753, 212] width 603 height 86
type input "990"
drag, startPoint x: 868, startPoint y: 220, endPoint x: 742, endPoint y: 216, distance: 126.1
click at [868, 220] on div "Price" at bounding box center [843, 217] width 128 height 13
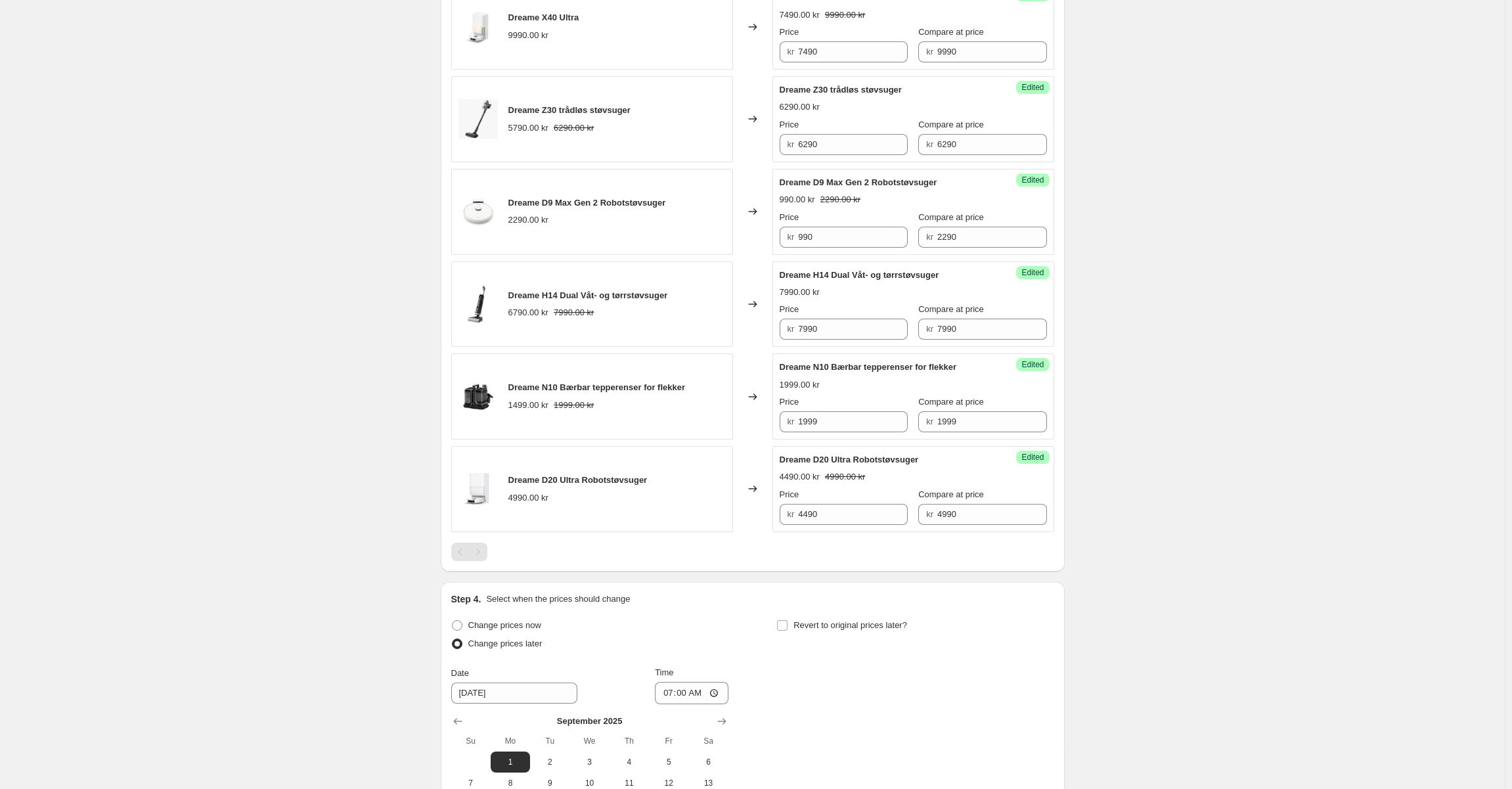
click at [789, 557] on div at bounding box center [753, 551] width 603 height 18
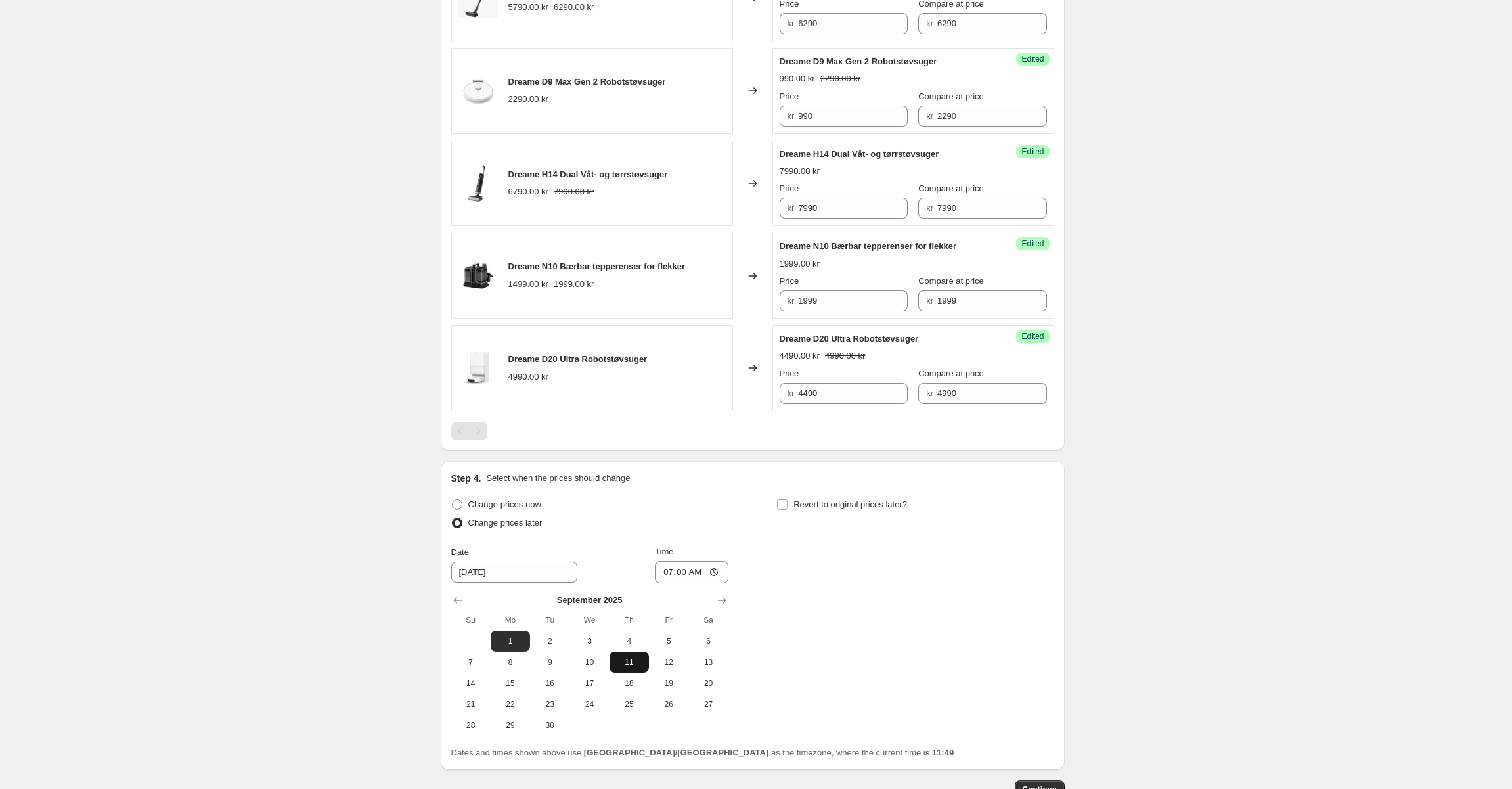
scroll to position [802, 0]
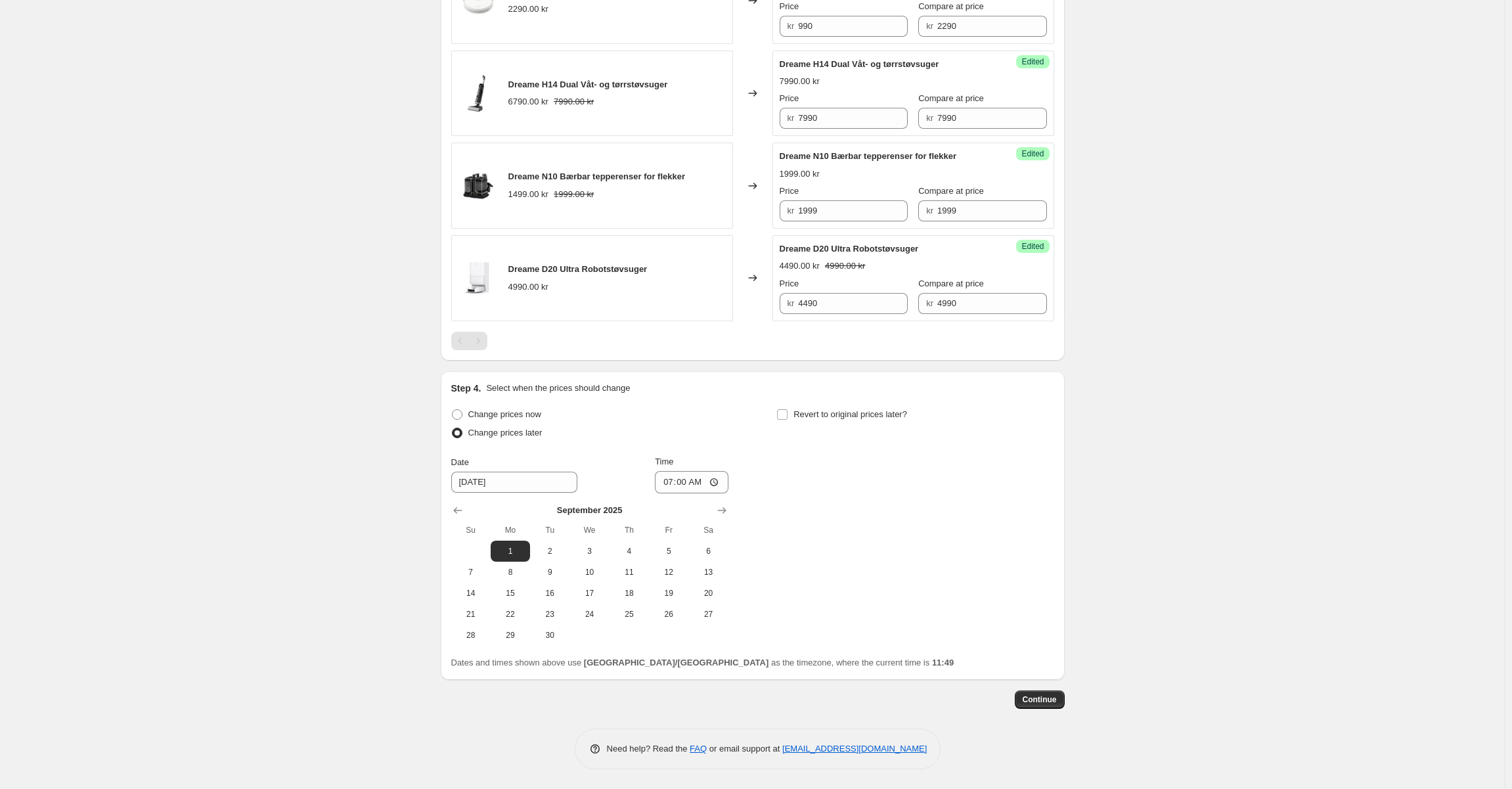
click at [1042, 709] on div "Step 1. Optionally give your price [MEDICAL_DATA] a title (eg "March 30% off sa…" at bounding box center [753, 3] width 624 height 1532
click at [1045, 701] on span "Continue" at bounding box center [1039, 700] width 34 height 11
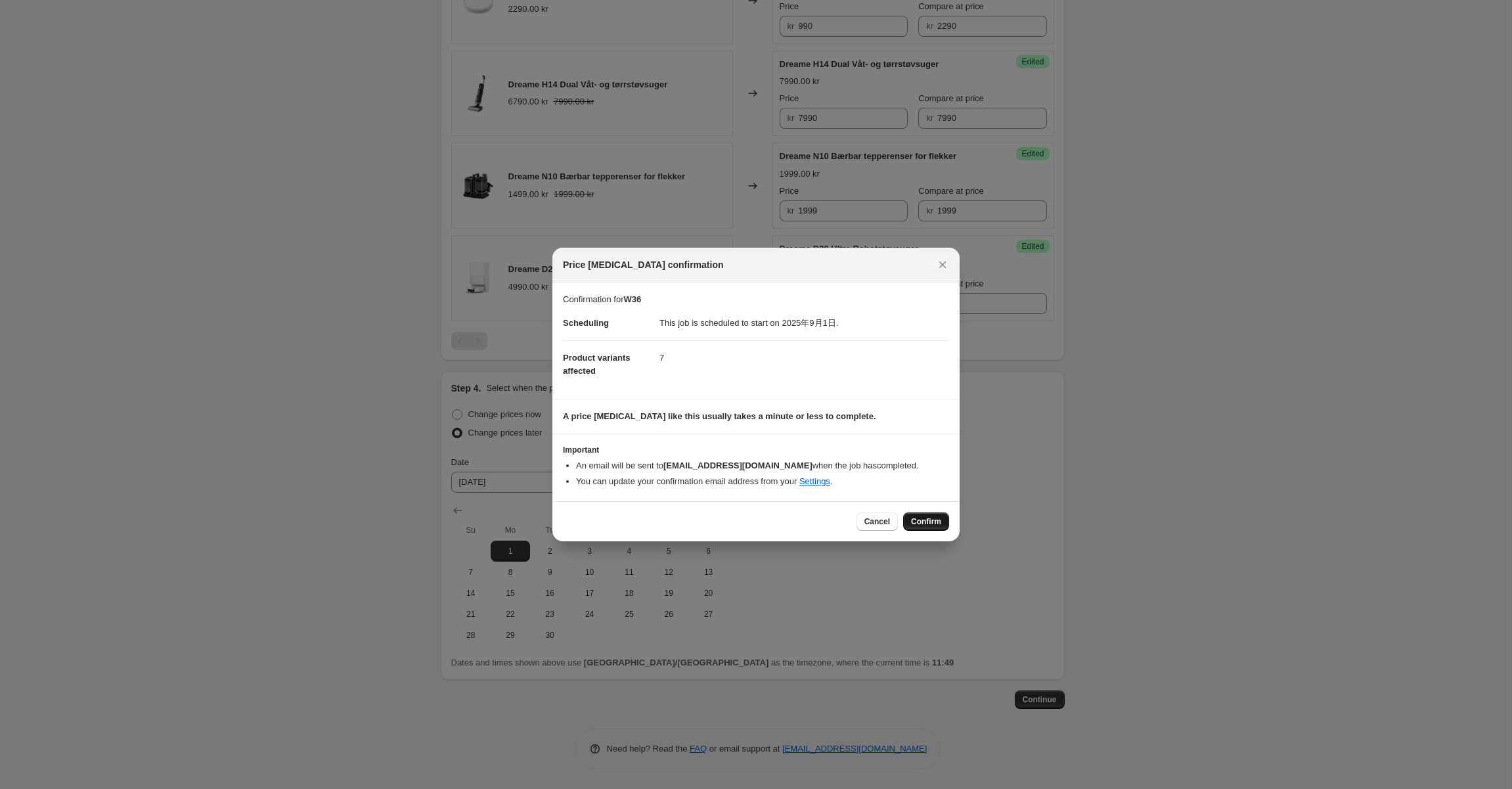
click at [933, 522] on span "Confirm" at bounding box center [926, 522] width 30 height 11
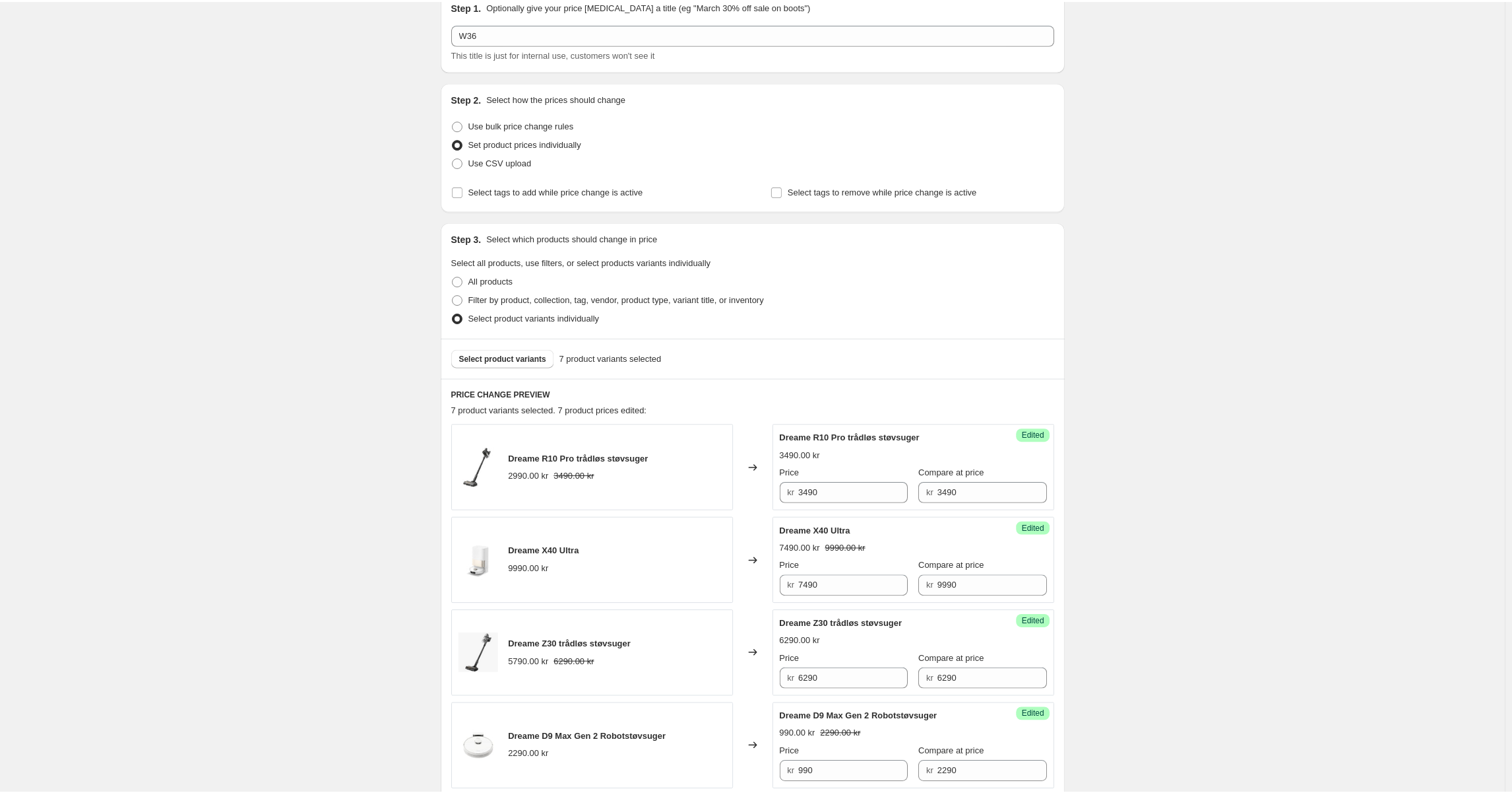
scroll to position [0, 0]
